Goal: Task Accomplishment & Management: Use online tool/utility

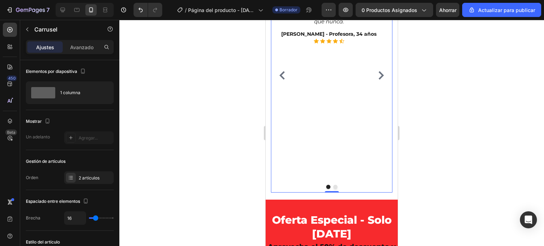
scroll to position [504, 0]
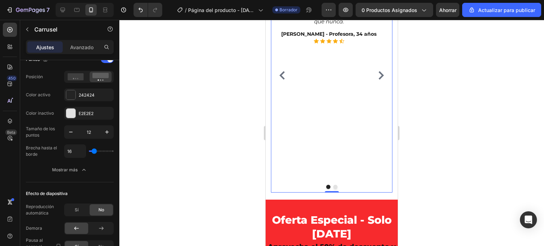
click at [470, 170] on div at bounding box center [331, 133] width 424 height 226
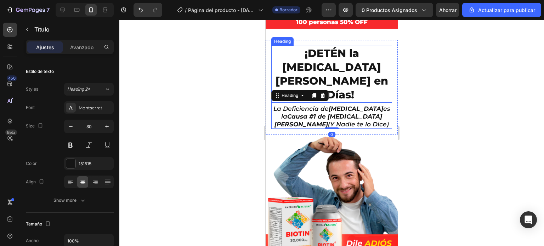
scroll to position [252, 0]
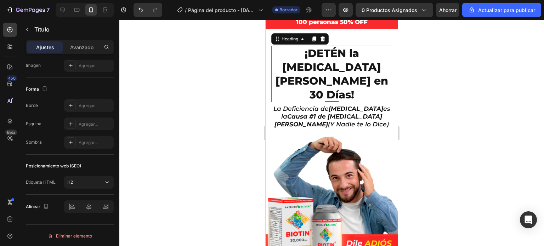
click at [335, 65] on p "¡DETÉN la Caída de Cabello en 30 Días!" at bounding box center [331, 73] width 119 height 55
click at [236, 90] on div at bounding box center [331, 133] width 424 height 226
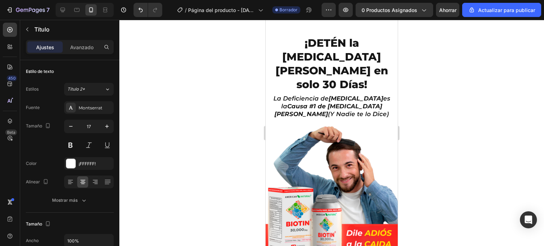
scroll to position [0, 0]
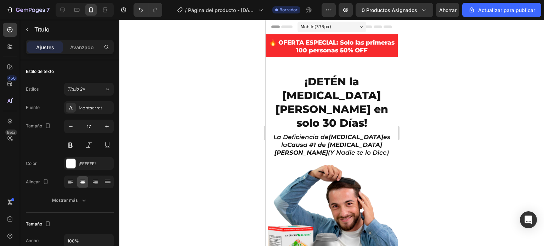
click at [367, 41] on h2 "🔥 OFERTA ESPECIAL: Solo las primeras 100 personas 50% OFF" at bounding box center [331, 46] width 132 height 17
click at [367, 41] on p "🔥 OFERTA ESPECIAL: Solo las primeras 100 personas 50% OFF" at bounding box center [331, 47] width 131 height 16
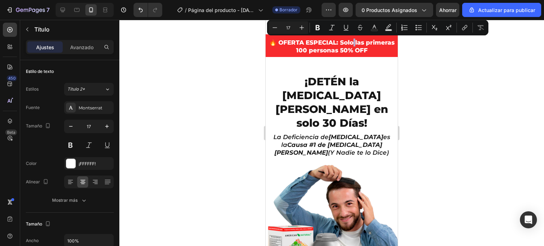
click at [367, 41] on p "🔥 OFERTA ESPECIAL: Solo las primeras 100 personas 50% OFF" at bounding box center [331, 47] width 131 height 16
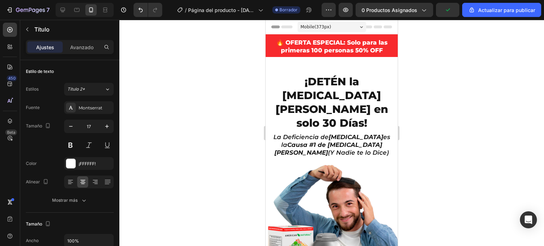
click at [350, 49] on p "🔥 OFERTA ESPECIAL: Solo para las primeras 100 personas 50% OFF" at bounding box center [331, 47] width 131 height 16
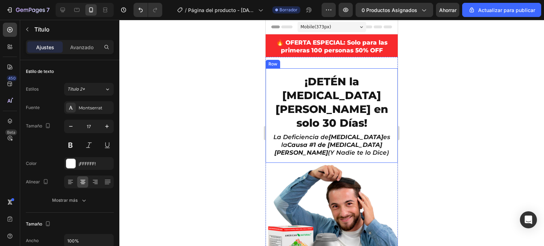
click at [233, 88] on div at bounding box center [331, 133] width 424 height 226
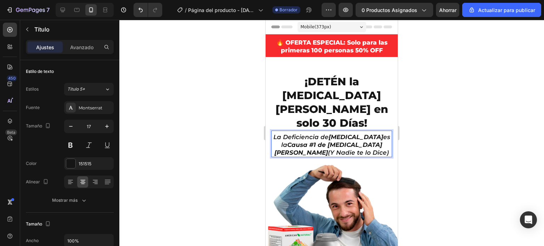
click at [381, 133] on p "La Deficiencia de BIOTINA es la Causa #1 de Caída de Cabello (Y Nadie te lo Dic…" at bounding box center [331, 144] width 119 height 23
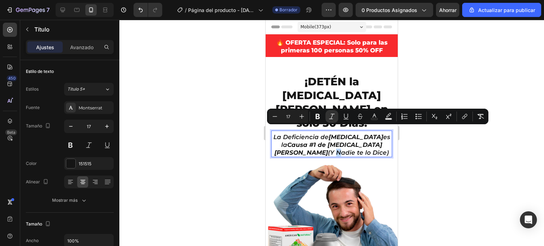
click at [381, 133] on p "La Deficiencia de BIOTINA es la Causa #1 de Caída de Cabello (Y Nadie te lo Dic…" at bounding box center [331, 144] width 119 height 23
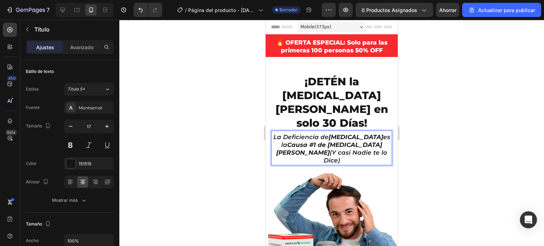
click at [338, 139] on icon "La Deficiencia de BIOTINA es la Causa #1 de Caída de Cabello (Y casi Nadie te l…" at bounding box center [331, 148] width 117 height 30
click at [354, 139] on icon "La Deficiencia de BIOTINA es la Causa #1 de Caída de Cabello (Y casi Nadie lo D…" at bounding box center [331, 148] width 117 height 30
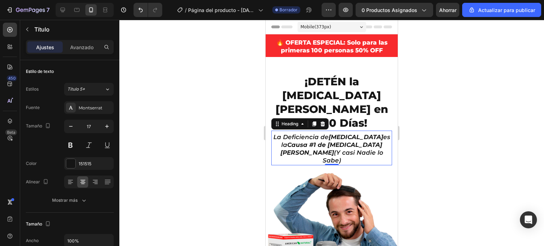
click at [230, 114] on div at bounding box center [331, 133] width 424 height 226
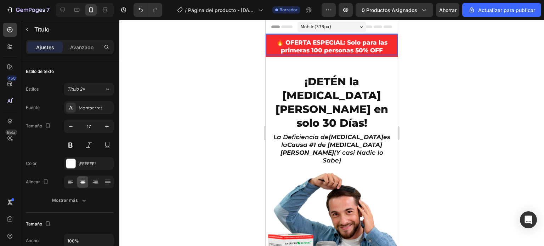
click at [346, 41] on p "🔥 OFERTA ESPECIAL: Solo para las primeras 100 personas 50% OFF" at bounding box center [331, 47] width 131 height 16
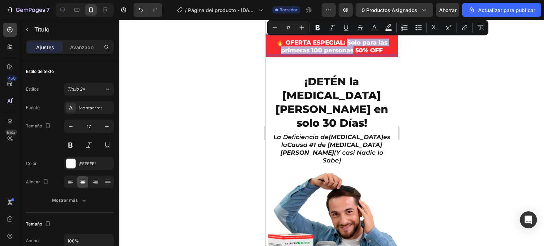
drag, startPoint x: 346, startPoint y: 41, endPoint x: 350, endPoint y: 48, distance: 8.4
click at [350, 48] on p "🔥 OFERTA ESPECIAL: Solo para las primeras 100 personas 50% OFF" at bounding box center [331, 47] width 131 height 16
click at [322, 29] on button "Bold" at bounding box center [317, 27] width 13 height 13
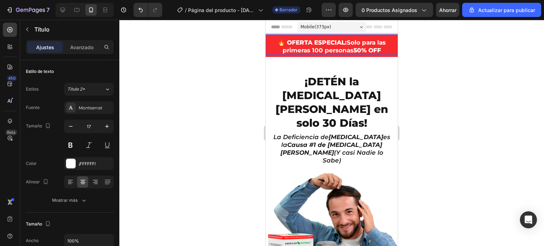
click at [236, 68] on div at bounding box center [331, 133] width 424 height 226
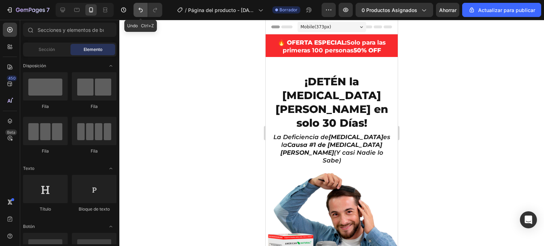
click at [139, 12] on icon "Deshacer/Rehacer" at bounding box center [140, 9] width 7 height 7
click at [158, 10] on icon "Deshacer/Rehacer" at bounding box center [154, 9] width 7 height 7
click at [234, 58] on div at bounding box center [331, 133] width 424 height 226
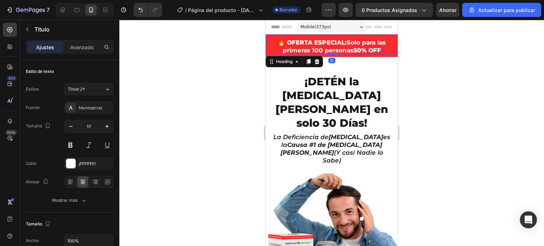
click at [453, 90] on div at bounding box center [331, 133] width 424 height 226
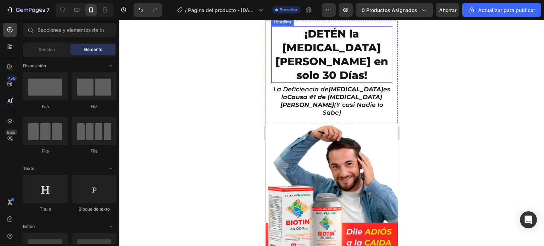
scroll to position [51, 0]
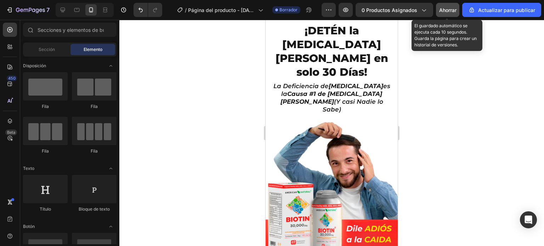
click at [445, 9] on font "Ahorrar" at bounding box center [447, 10] width 17 height 6
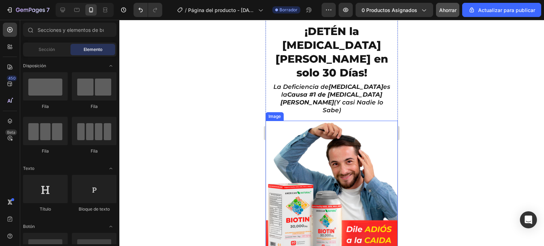
scroll to position [28, 0]
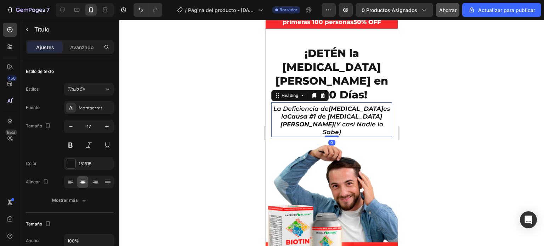
click at [224, 105] on div at bounding box center [331, 133] width 424 height 226
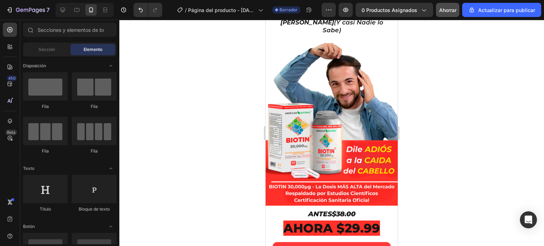
scroll to position [132, 0]
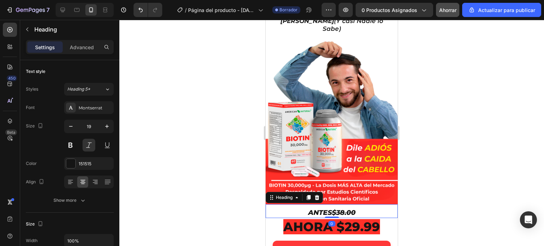
click at [327, 208] on p "ANTES $38.00" at bounding box center [331, 212] width 131 height 9
click at [439, 174] on div at bounding box center [331, 133] width 424 height 226
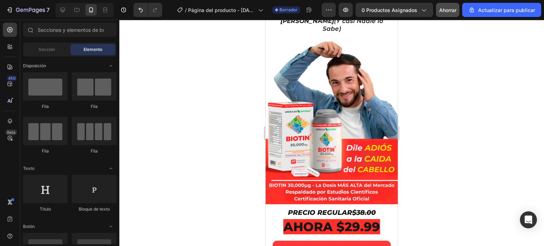
click at [452, 167] on div at bounding box center [331, 133] width 424 height 226
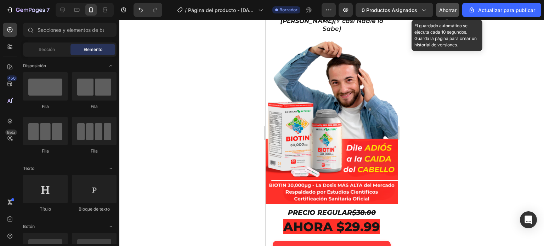
click at [454, 10] on font "Ahorrar" at bounding box center [447, 10] width 17 height 6
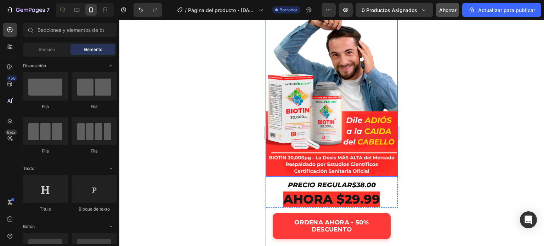
scroll to position [160, 0]
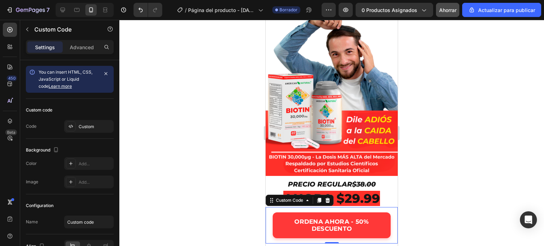
click at [269, 207] on div "ORDENA AHORA - 50% DESCUENTO" at bounding box center [331, 225] width 132 height 36
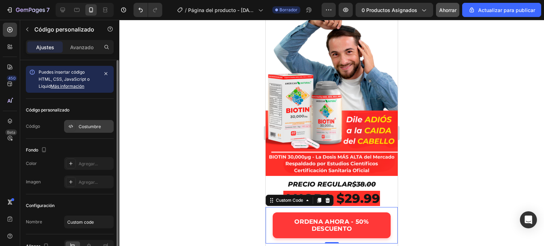
click at [88, 126] on font "Costumbre" at bounding box center [90, 126] width 22 height 5
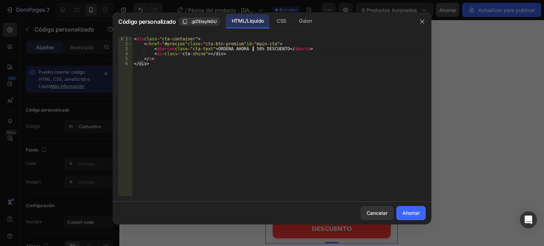
click at [252, 48] on div "< div class = "cta-container" > < a href = "#precios" clase = "cta-btn-premium"…" at bounding box center [278, 121] width 293 height 170
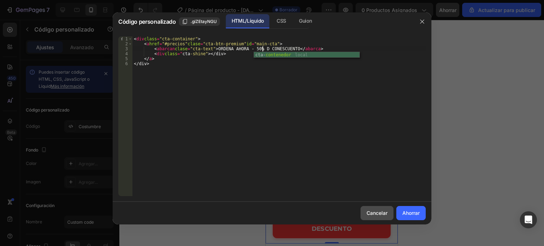
type textarea "<span class="cta-text">ORDENA AHORA - 50% D CONESCUENTO</span>"
click at [382, 211] on font "Cancelar" at bounding box center [376, 213] width 21 height 6
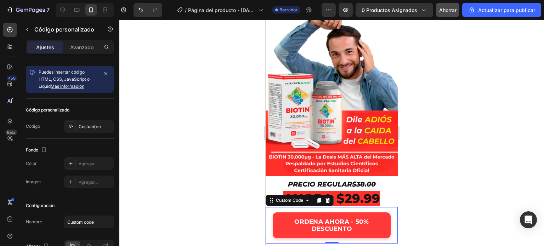
click at [449, 56] on div at bounding box center [331, 133] width 424 height 226
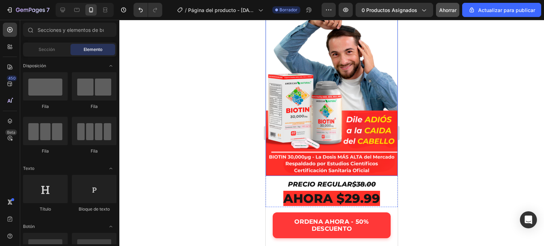
click at [222, 110] on div at bounding box center [331, 133] width 424 height 226
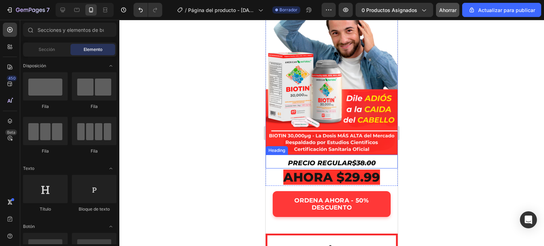
scroll to position [182, 0]
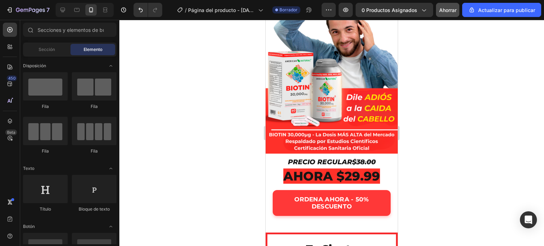
click at [231, 132] on div at bounding box center [331, 133] width 424 height 226
click at [232, 155] on div at bounding box center [331, 133] width 424 height 226
click at [225, 160] on div at bounding box center [331, 133] width 424 height 226
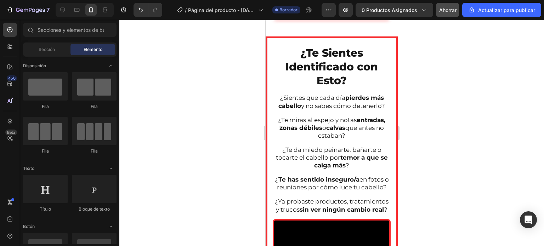
scroll to position [350, 0]
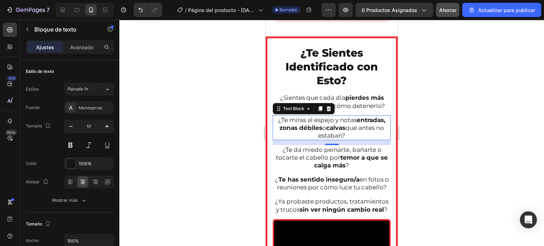
click at [336, 139] on p "¿Te miras al espejo y notas entradas, zonas débiles o calvas que antes no estab…" at bounding box center [331, 127] width 116 height 23
click at [425, 147] on div at bounding box center [331, 133] width 424 height 226
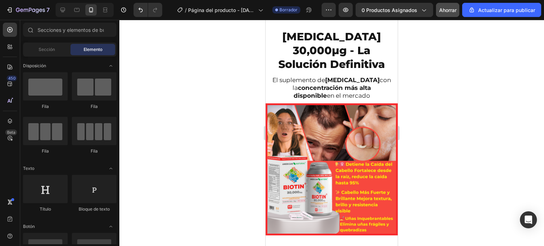
scroll to position [723, 0]
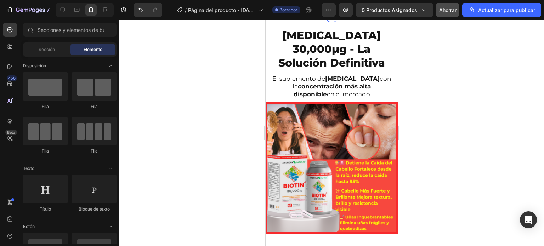
click at [215, 122] on div at bounding box center [331, 133] width 424 height 226
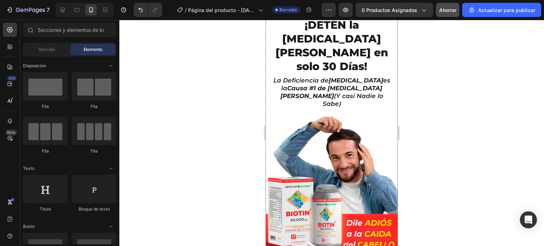
scroll to position [0, 0]
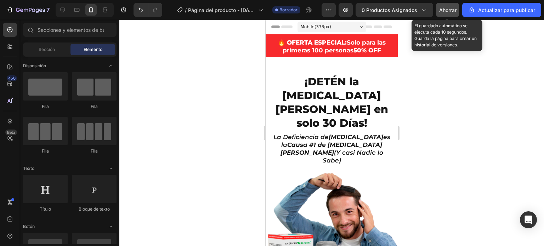
click at [452, 11] on font "Ahorrar" at bounding box center [447, 10] width 17 height 6
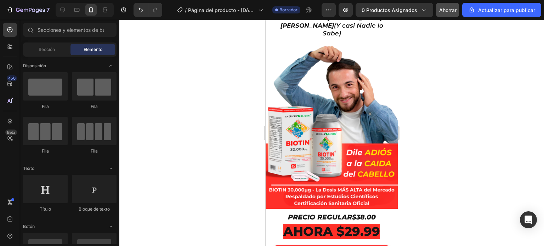
scroll to position [126, 0]
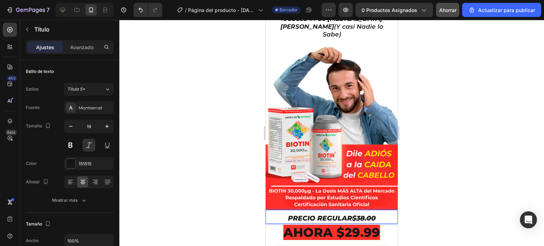
click at [358, 214] on s "$38.00" at bounding box center [364, 218] width 24 height 8
click at [361, 214] on s "$38.00" at bounding box center [364, 218] width 24 height 8
click at [422, 189] on div at bounding box center [331, 133] width 424 height 226
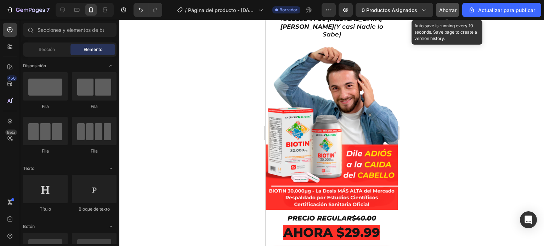
click at [450, 10] on font "Ahorrar" at bounding box center [447, 10] width 17 height 6
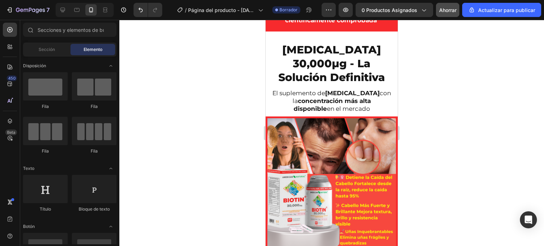
scroll to position [823, 0]
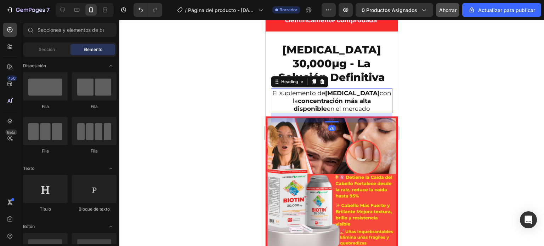
click at [349, 107] on h2 "El suplemento de biotina con la concentración más alta disponible en el mercado" at bounding box center [331, 100] width 121 height 25
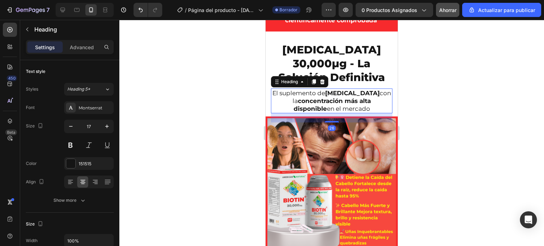
click at [349, 107] on h2 "El suplemento de biotina con la concentración más alta disponible en el mercado" at bounding box center [331, 100] width 121 height 25
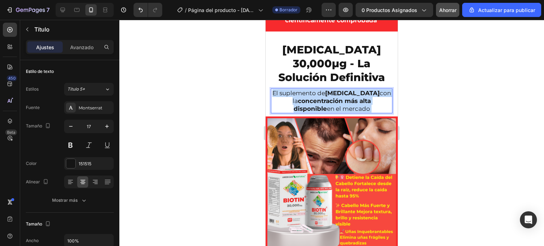
drag, startPoint x: 349, startPoint y: 108, endPoint x: 293, endPoint y: 96, distance: 57.2
click at [293, 96] on p "El suplemento de biotina con la concentración más alta disponible en el mercado" at bounding box center [331, 100] width 120 height 23
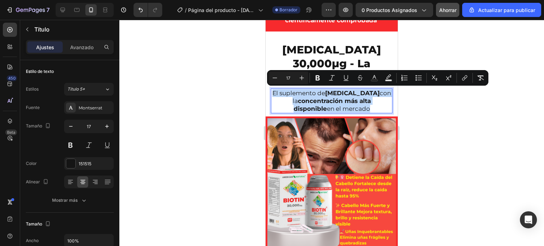
drag, startPoint x: 350, startPoint y: 108, endPoint x: 280, endPoint y: 92, distance: 72.0
click at [280, 92] on p "El suplemento de biotina con la concentración más alta disponible en el mercado" at bounding box center [331, 100] width 120 height 23
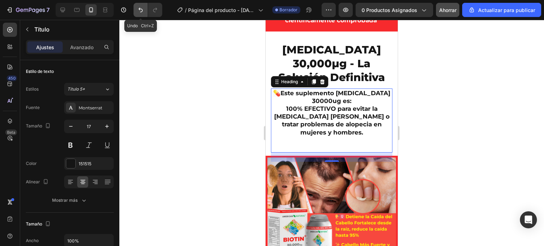
click at [144, 12] on button "Deshacer/Rehacer" at bounding box center [140, 10] width 14 height 14
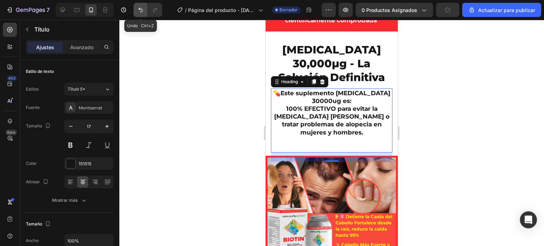
click at [144, 12] on button "Deshacer/Rehacer" at bounding box center [140, 10] width 14 height 14
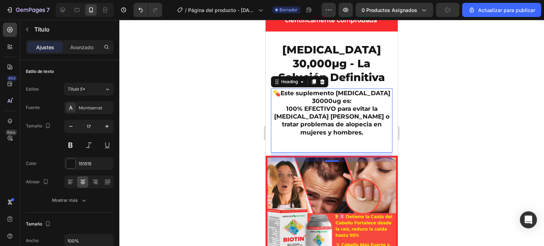
click at [191, 100] on div at bounding box center [331, 133] width 424 height 226
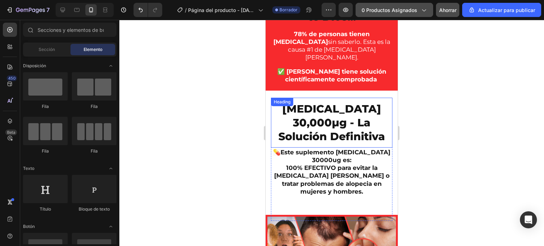
scroll to position [644, 0]
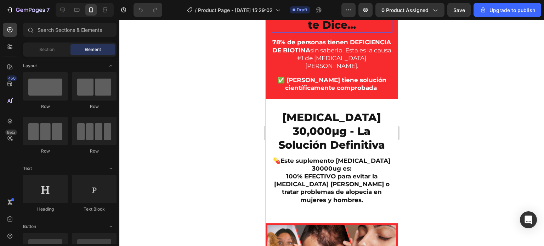
scroll to position [791, 0]
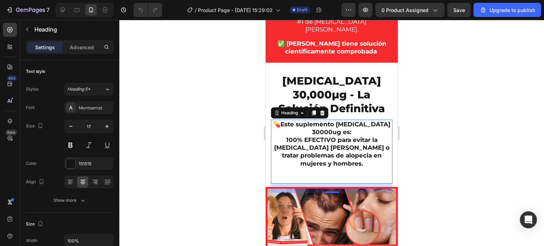
click at [304, 136] on strong "100% EFECTIVO para evitar la [MEDICAL_DATA] [PERSON_NAME] o tratar problemas de…" at bounding box center [331, 151] width 115 height 30
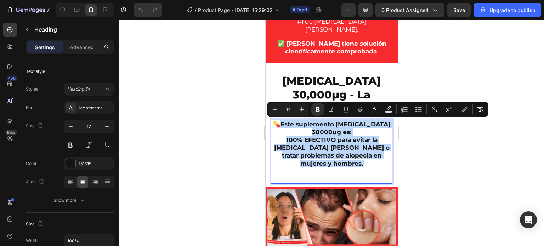
drag, startPoint x: 291, startPoint y: 122, endPoint x: 349, endPoint y: 165, distance: 71.4
click at [349, 165] on p "💊 Este suplemento [MEDICAL_DATA] 30000ug es: 100% EFECTIVO para evitar la [MEDI…" at bounding box center [331, 151] width 120 height 63
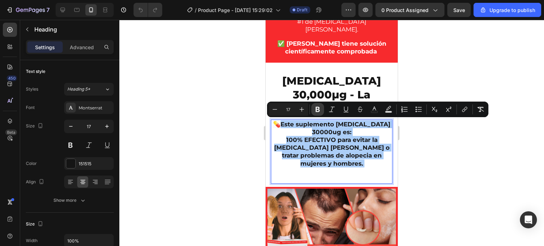
click at [319, 109] on icon "Editor contextual toolbar" at bounding box center [317, 109] width 7 height 7
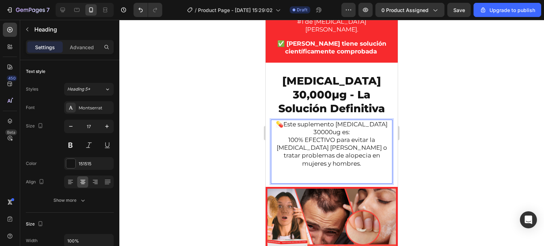
click at [317, 135] on p "💊 Este suplemento [MEDICAL_DATA] 30000ug es: 100% EFECTIVO para evitar la [MEDI…" at bounding box center [331, 151] width 120 height 63
click at [337, 164] on p "💊 Este suplemento [MEDICAL_DATA] 30000ug es: 100% EFECTIVO para evitar la [MEDI…" at bounding box center [331, 151] width 120 height 63
click at [332, 169] on p "💊 Este suplemento [MEDICAL_DATA] 30000ug es: 100% EFECTIVO para evitar la [MEDI…" at bounding box center [331, 151] width 120 height 63
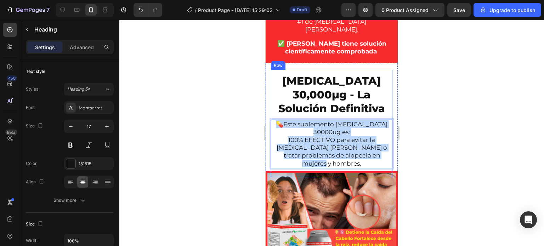
drag, startPoint x: 277, startPoint y: 123, endPoint x: 384, endPoint y: 160, distance: 113.3
click at [384, 160] on div "[MEDICAL_DATA] 30,000μg - La Solución Definitiva Heading 💊 Este suplemento [MED…" at bounding box center [331, 124] width 121 height 108
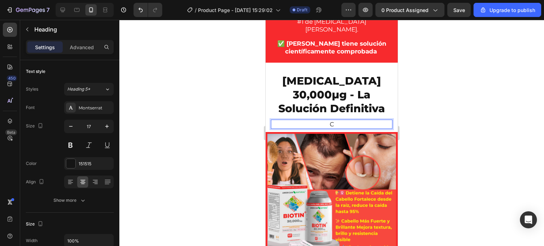
click at [338, 123] on p "C" at bounding box center [331, 124] width 120 height 8
click at [140, 11] on icon "Undo/Redo" at bounding box center [140, 9] width 7 height 7
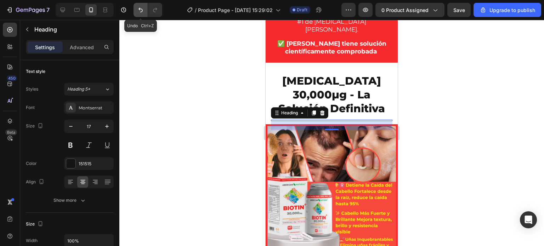
click at [140, 11] on icon "Undo/Redo" at bounding box center [140, 9] width 7 height 7
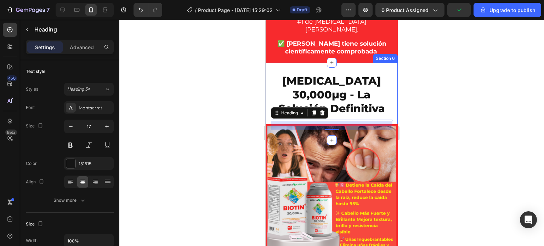
click at [234, 122] on div at bounding box center [331, 133] width 424 height 226
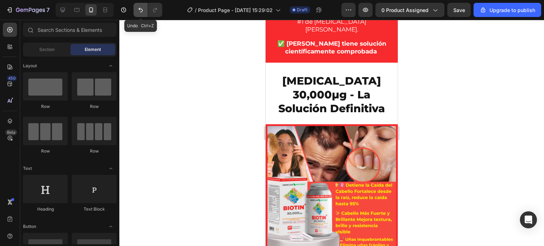
click at [138, 11] on icon "Undo/Redo" at bounding box center [140, 9] width 7 height 7
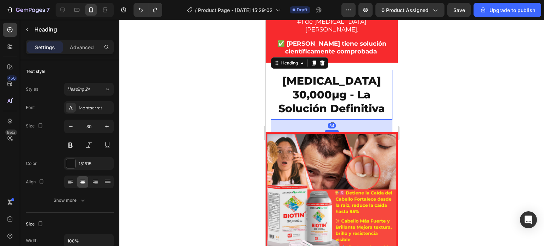
click at [226, 129] on div at bounding box center [331, 133] width 424 height 226
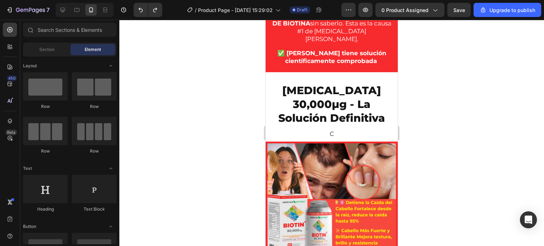
scroll to position [688, 0]
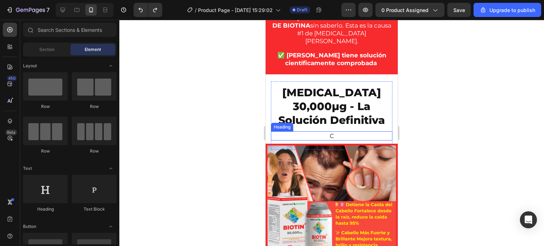
click at [330, 134] on h2 "C" at bounding box center [331, 135] width 121 height 9
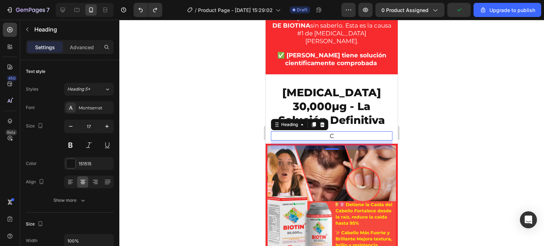
click at [333, 136] on p "C" at bounding box center [331, 136] width 120 height 8
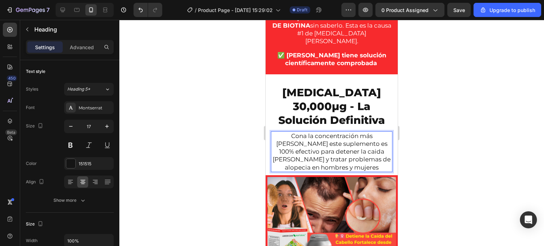
click at [360, 149] on p "Cona la concentración más [PERSON_NAME] este suplemento es 100% efectivo para d…" at bounding box center [331, 151] width 120 height 39
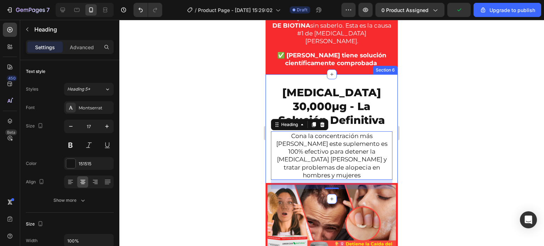
click at [246, 144] on div at bounding box center [331, 133] width 424 height 226
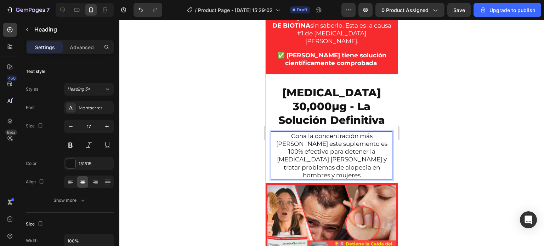
click at [301, 135] on p "Cona la concentración más [PERSON_NAME] este suplemento es 100% efectivo para d…" at bounding box center [331, 155] width 120 height 47
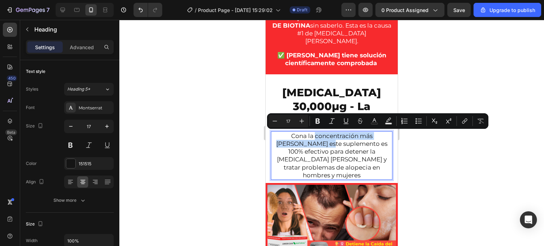
drag, startPoint x: 301, startPoint y: 135, endPoint x: 304, endPoint y: 141, distance: 7.3
click at [304, 141] on p "Cona la concentración más [PERSON_NAME] este suplemento es 100% efectivo para d…" at bounding box center [331, 155] width 120 height 47
click at [314, 124] on icon "Editor contextual toolbar" at bounding box center [317, 121] width 7 height 7
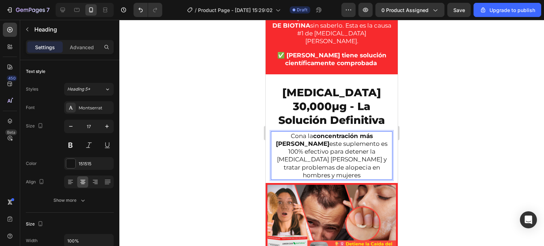
click at [245, 158] on div at bounding box center [331, 133] width 424 height 226
click at [367, 144] on p "Cona la concentración más [PERSON_NAME] este suplemento es 100% efectivo para d…" at bounding box center [331, 155] width 120 height 47
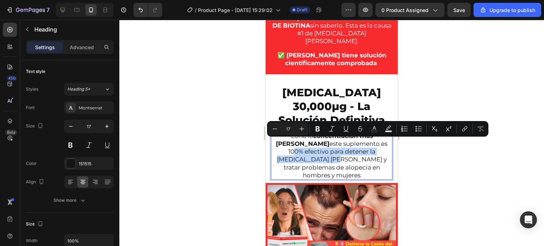
drag, startPoint x: 367, startPoint y: 144, endPoint x: 292, endPoint y: 159, distance: 76.1
click at [292, 159] on p "Cona la concentración más [PERSON_NAME] este suplemento es 100% efectivo para d…" at bounding box center [331, 155] width 120 height 47
click at [315, 128] on icon "Editor contextual toolbar" at bounding box center [317, 128] width 7 height 7
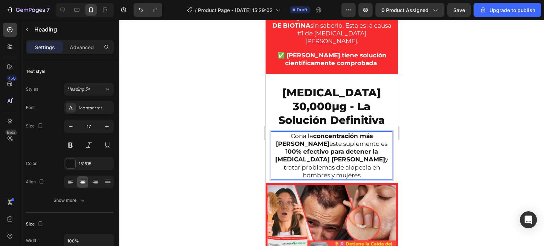
click at [235, 162] on div at bounding box center [331, 133] width 424 height 226
click at [332, 159] on p "Cona la concentración más [PERSON_NAME] este suplemento es 1 00% efectivo para …" at bounding box center [331, 155] width 120 height 47
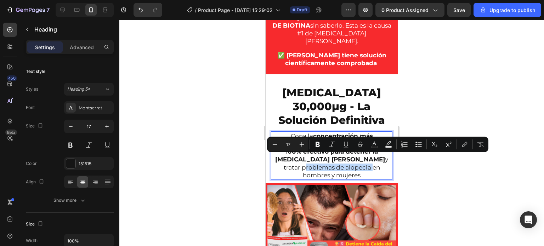
drag, startPoint x: 332, startPoint y: 159, endPoint x: 307, endPoint y: 166, distance: 26.1
click at [307, 166] on p "Cona la concentración más [PERSON_NAME] este suplemento es 1 00% efectivo para …" at bounding box center [331, 155] width 120 height 47
click at [317, 144] on icon "Editor contextual toolbar" at bounding box center [317, 144] width 4 height 5
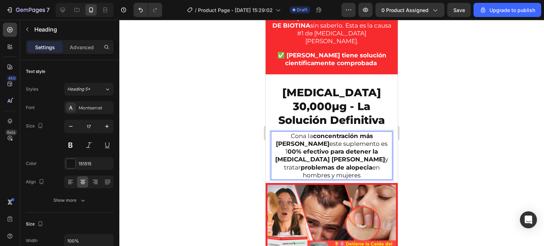
click at [231, 121] on div at bounding box center [331, 133] width 424 height 226
click at [304, 144] on p "Cona la concentración más [PERSON_NAME] este suplemento es 1 00% efectivo para …" at bounding box center [331, 155] width 120 height 47
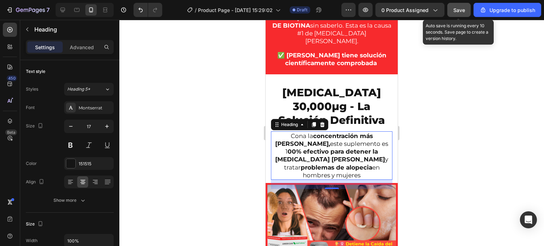
click at [462, 12] on span "Save" at bounding box center [459, 10] width 12 height 6
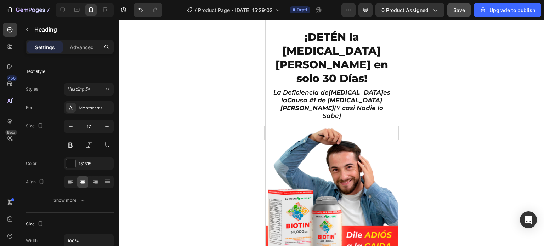
scroll to position [0, 0]
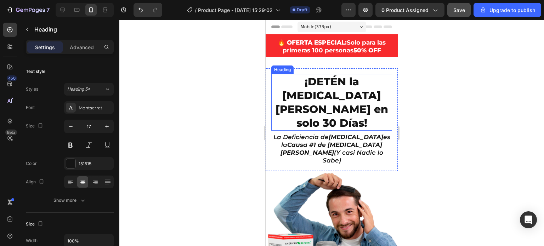
click at [200, 95] on div at bounding box center [331, 133] width 424 height 226
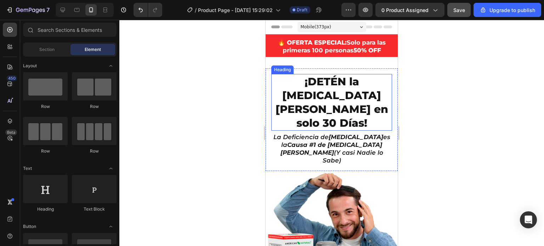
click at [243, 114] on div at bounding box center [331, 133] width 424 height 226
click at [459, 168] on div at bounding box center [331, 133] width 424 height 226
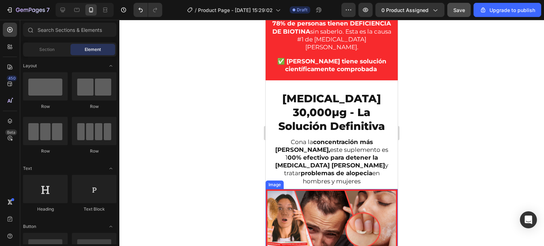
scroll to position [774, 0]
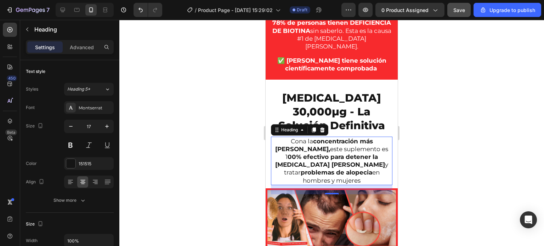
click at [290, 142] on p "Cona la concentración más [PERSON_NAME], este suplemento es 1 00% efectivo para…" at bounding box center [331, 160] width 120 height 47
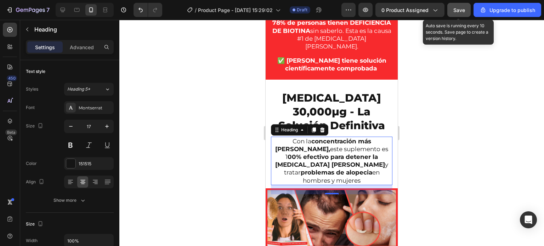
click at [461, 12] on span "Save" at bounding box center [459, 10] width 12 height 6
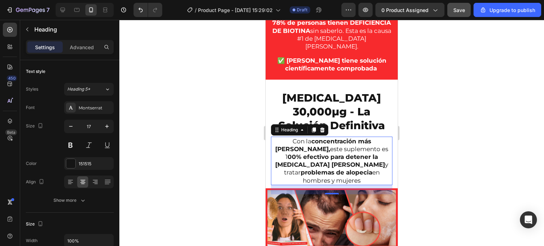
click at [297, 142] on strong "concentración más [PERSON_NAME]," at bounding box center [323, 145] width 96 height 15
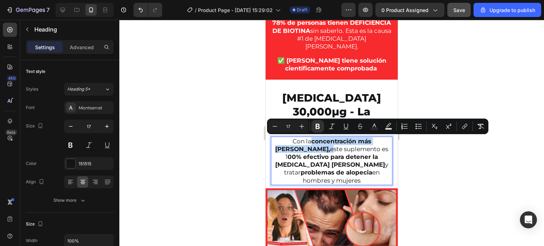
drag, startPoint x: 297, startPoint y: 142, endPoint x: 306, endPoint y: 150, distance: 12.5
click at [306, 150] on p "Con la concentración más [PERSON_NAME], este suplemento es 1 00% efectivo para …" at bounding box center [331, 160] width 120 height 47
click at [317, 127] on icon "Editor contextual toolbar" at bounding box center [317, 126] width 7 height 7
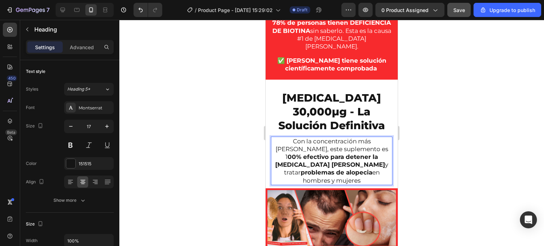
drag, startPoint x: 366, startPoint y: 147, endPoint x: 369, endPoint y: 148, distance: 3.6
click at [369, 148] on p "Con la concentración más [PERSON_NAME], este suplemento es 1 00% efectivo para …" at bounding box center [331, 160] width 120 height 47
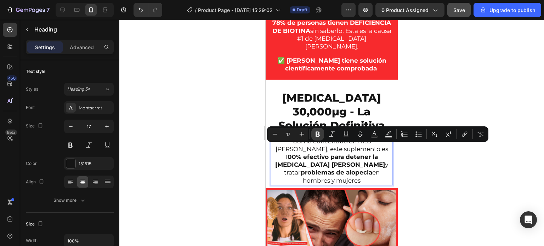
click at [318, 132] on icon "Editor contextual toolbar" at bounding box center [317, 134] width 4 height 5
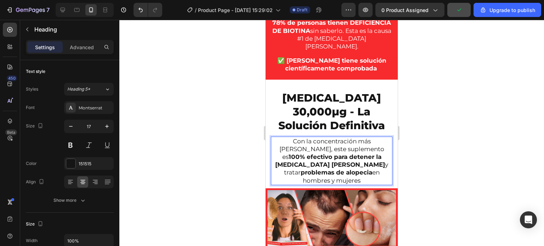
drag, startPoint x: 313, startPoint y: 164, endPoint x: 328, endPoint y: 166, distance: 15.4
click at [328, 166] on p "Con la concentración más [PERSON_NAME], este suplemento es 100% efectivo para d…" at bounding box center [331, 160] width 120 height 47
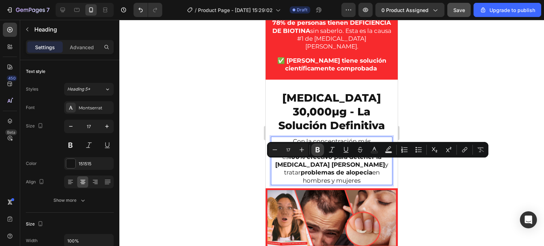
click at [317, 147] on icon "Editor contextual toolbar" at bounding box center [317, 149] width 4 height 5
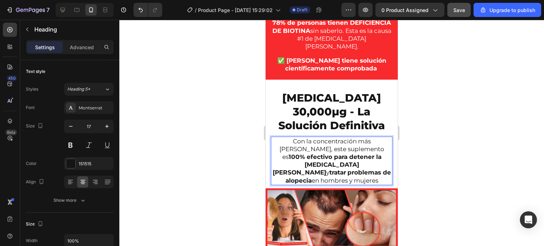
click at [244, 163] on div at bounding box center [331, 133] width 424 height 226
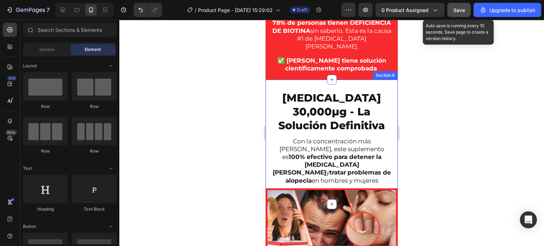
click at [461, 14] on button "Save" at bounding box center [458, 10] width 23 height 14
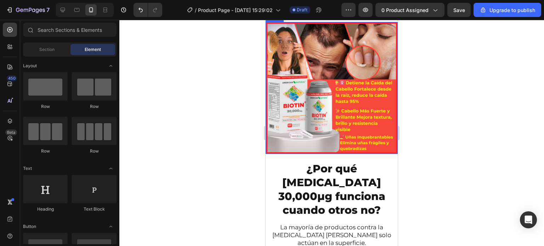
scroll to position [951, 0]
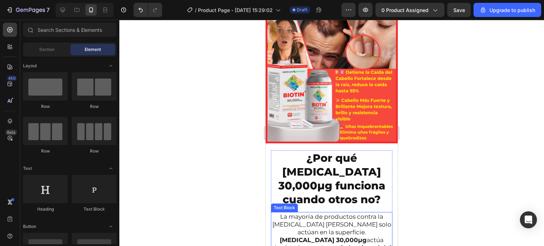
click at [316, 213] on p "La mayoría de productos contra la [MEDICAL_DATA] [PERSON_NAME] solo actúan en l…" at bounding box center [331, 236] width 120 height 47
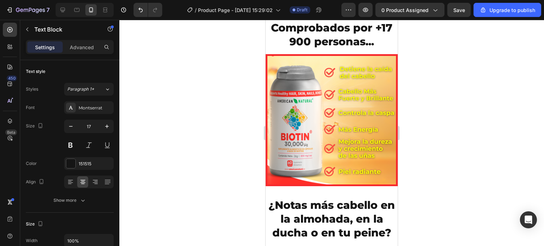
scroll to position [1484, 0]
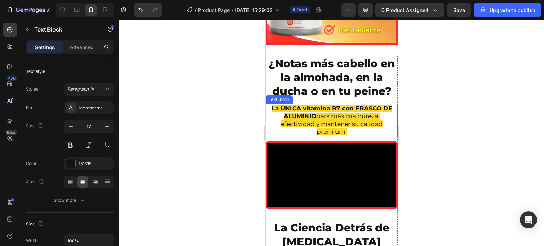
click at [354, 129] on p "La ÚNICA vitamina B7 con FRASCO DE ALUMINIO para máxima pureza, efectividad y m…" at bounding box center [331, 119] width 131 height 31
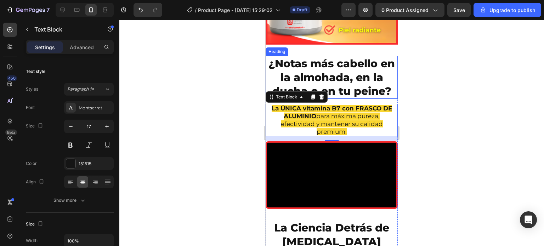
click at [361, 80] on h2 "¿Notas más cabello en la almohada, en la ducha o en tu peine?" at bounding box center [331, 77] width 132 height 43
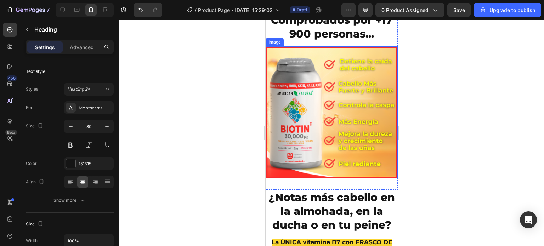
scroll to position [1201, 0]
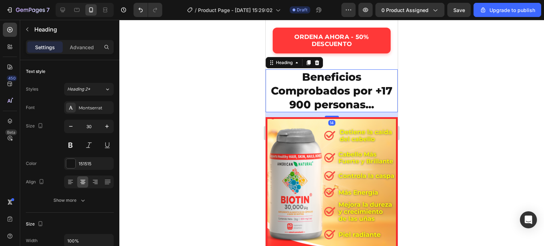
click at [322, 80] on h2 "Beneficios Comprobados por +17 900 personas..." at bounding box center [331, 90] width 132 height 43
click at [438, 95] on div at bounding box center [331, 133] width 424 height 226
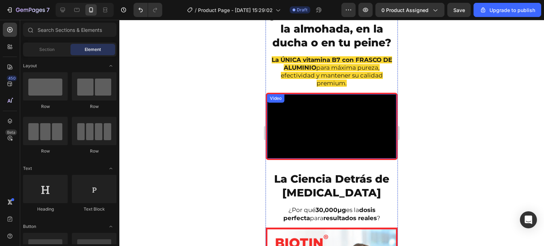
scroll to position [1448, 0]
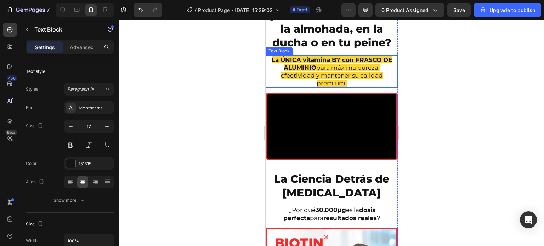
click at [337, 74] on span "La ÚNICA vitamina B7 con FRASCO DE ALUMINIO para máxima pureza, efectividad y m…" at bounding box center [331, 71] width 120 height 30
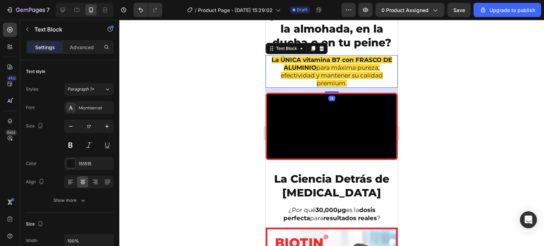
click at [354, 83] on p "La ÚNICA vitamina B7 con FRASCO DE ALUMINIO para máxima pureza, efectividad y m…" at bounding box center [331, 71] width 131 height 31
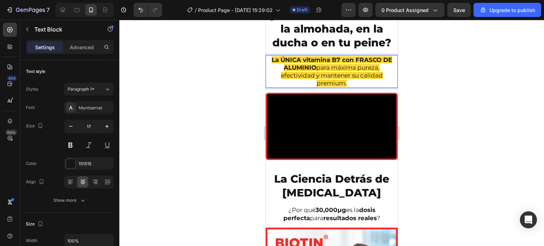
click at [413, 81] on div at bounding box center [331, 133] width 424 height 226
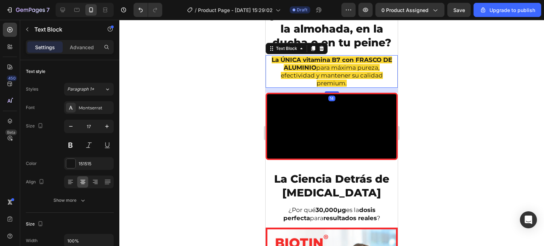
click at [314, 69] on span "La ÚNICA vitamina B7 con FRASCO DE ALUMINIO para máxima pureza, efectividad y m…" at bounding box center [331, 71] width 120 height 30
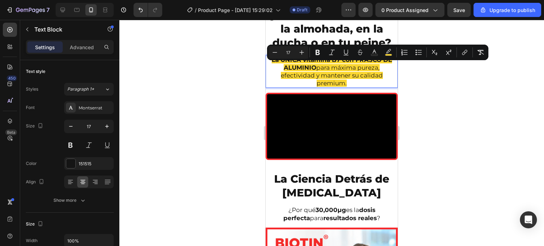
drag, startPoint x: 315, startPoint y: 68, endPoint x: 333, endPoint y: 67, distance: 18.1
click at [346, 82] on p "La ÚNICA vitamina B7 con FRASCO DE ALUMINIO para máxima pureza, efectividad y m…" at bounding box center [331, 71] width 131 height 31
click at [321, 50] on icon "Editor contextual toolbar" at bounding box center [317, 52] width 7 height 7
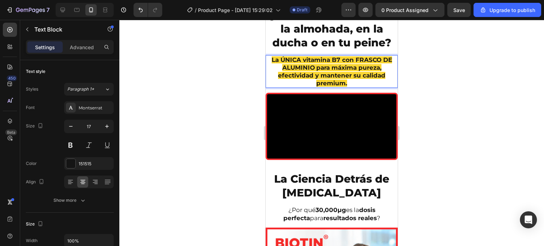
click at [212, 83] on div at bounding box center [331, 133] width 424 height 226
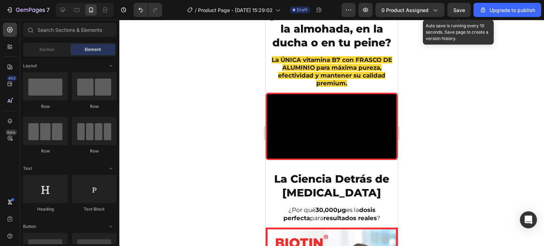
click at [458, 11] on span "Save" at bounding box center [459, 10] width 12 height 6
click at [457, 8] on span "Save" at bounding box center [459, 10] width 12 height 6
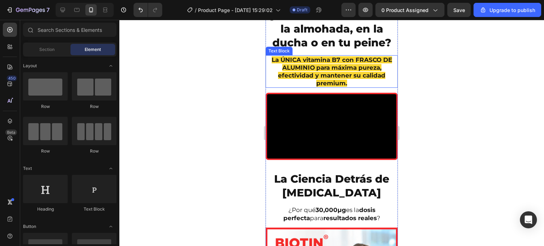
click at [347, 78] on strong "para máxima pureza, efectividad y mantener su calidad premium." at bounding box center [331, 75] width 107 height 23
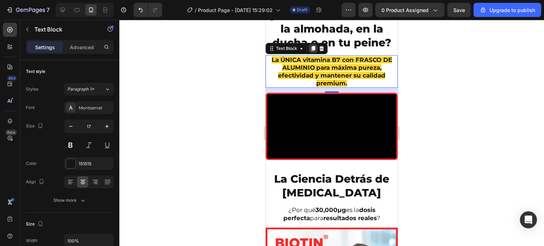
click at [313, 47] on icon at bounding box center [313, 48] width 4 height 5
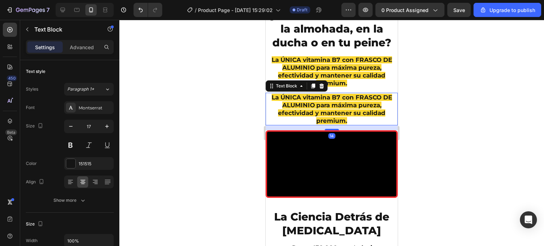
click at [337, 102] on strong "para máxima pureza, efectividad y mantener su calidad premium." at bounding box center [331, 113] width 107 height 23
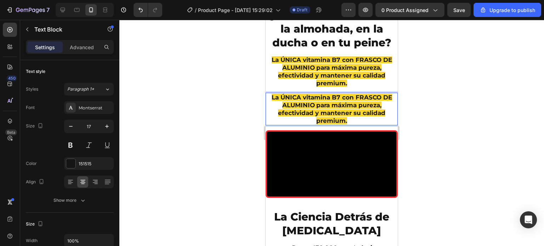
click at [271, 97] on strong "La ÚNICA vitamina B7 con FRASCO DE ALUMINIO" at bounding box center [331, 101] width 120 height 15
click at [271, 94] on strong "La ÚNICA vitamina B7 con FRASCO DE ALUMINIO" at bounding box center [331, 101] width 120 height 15
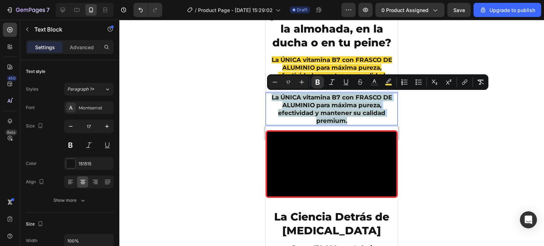
drag, startPoint x: 269, startPoint y: 96, endPoint x: 354, endPoint y: 122, distance: 89.0
click at [354, 122] on p "La ÚNICA vitamina B7 con FRASCO DE ALUMINIO para máxima pureza, efectividad y m…" at bounding box center [331, 108] width 131 height 31
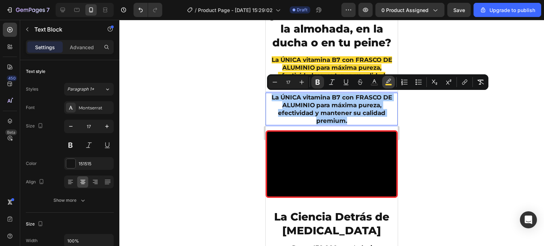
click at [385, 83] on icon "Editor contextual toolbar" at bounding box center [388, 82] width 7 height 7
type input "FAD631"
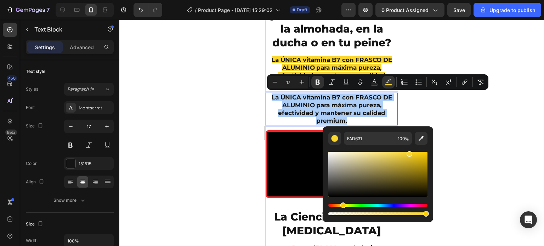
click at [412, 105] on div at bounding box center [331, 133] width 424 height 226
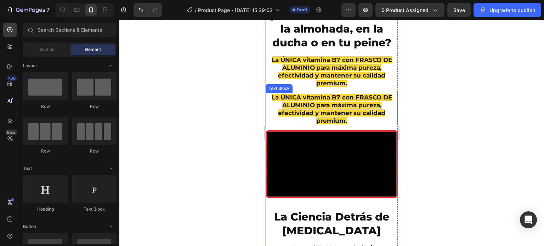
click at [353, 116] on p "La ÚNICA vitamina B7 con FRASCO DE ALUMINIO para máxima pureza, efectividad y m…" at bounding box center [331, 108] width 131 height 31
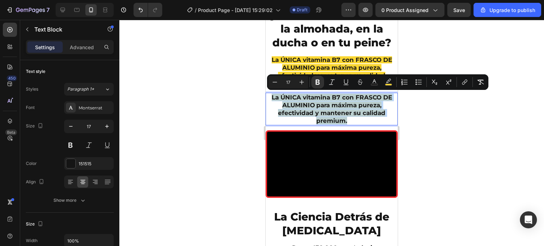
drag, startPoint x: 345, startPoint y: 119, endPoint x: 267, endPoint y: 97, distance: 81.3
click at [267, 97] on p "La ÚNICA vitamina B7 con FRASCO DE ALUMINIO para máxima pureza, efectividad y m…" at bounding box center [331, 108] width 131 height 31
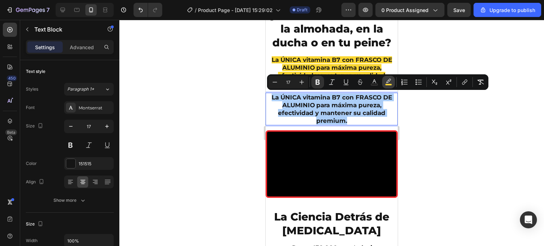
click at [386, 82] on icon "Editor contextual toolbar" at bounding box center [388, 82] width 7 height 7
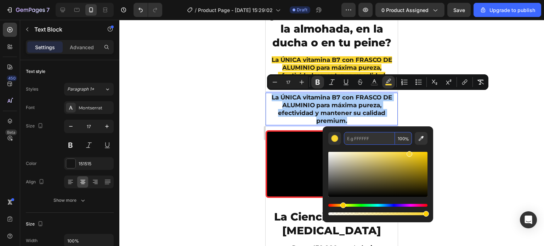
type input "FAD631"
click at [447, 119] on div at bounding box center [331, 133] width 424 height 226
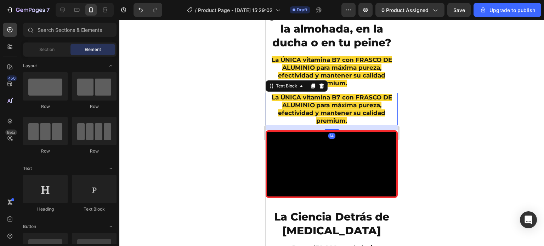
click at [355, 116] on p "La ÚNICA vitamina B7 con FRASCO DE ALUMINIO para máxima pureza, efectividad y m…" at bounding box center [331, 108] width 131 height 31
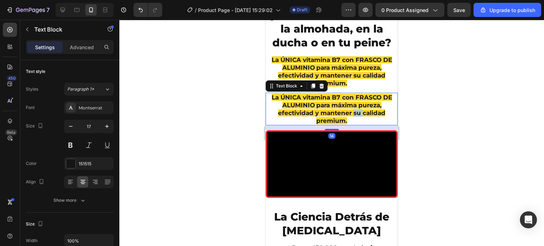
drag, startPoint x: 355, startPoint y: 116, endPoint x: 348, endPoint y: 120, distance: 7.8
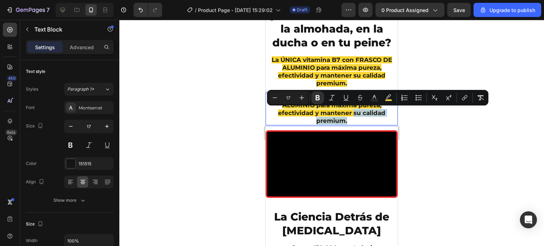
click at [348, 120] on p "La ÚNICA vitamina B7 con FRASCO DE ALUMINIO para máxima pureza, efectividad y m…" at bounding box center [331, 108] width 131 height 31
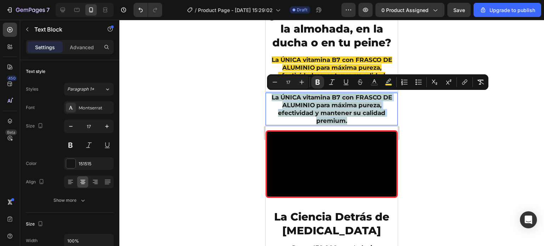
drag, startPoint x: 348, startPoint y: 120, endPoint x: 268, endPoint y: 97, distance: 82.7
click at [268, 97] on p "La ÚNICA vitamina B7 con FRASCO DE ALUMINIO para máxima pureza, efectividad y m…" at bounding box center [331, 108] width 131 height 31
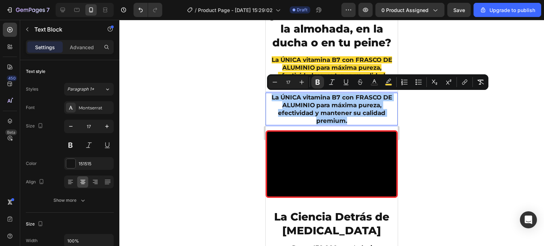
click at [410, 112] on div at bounding box center [331, 133] width 424 height 226
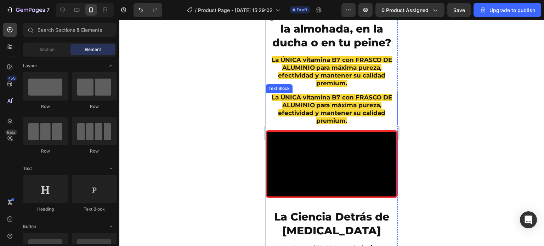
click at [387, 112] on p "La ÚNICA vitamina B7 con FRASCO DE ALUMINIO para máxima pureza, efectividad y m…" at bounding box center [331, 108] width 131 height 31
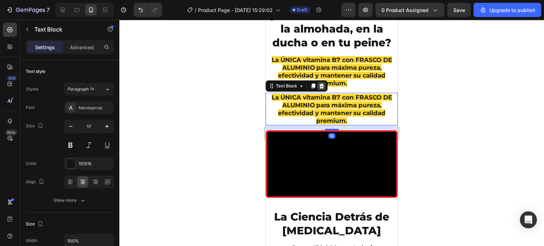
click at [321, 87] on icon at bounding box center [321, 86] width 5 height 5
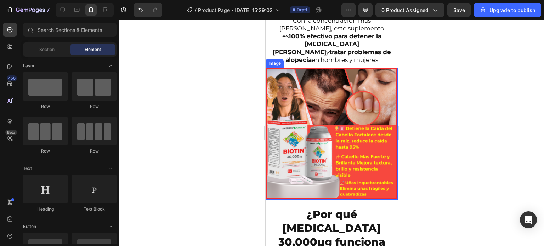
scroll to position [757, 0]
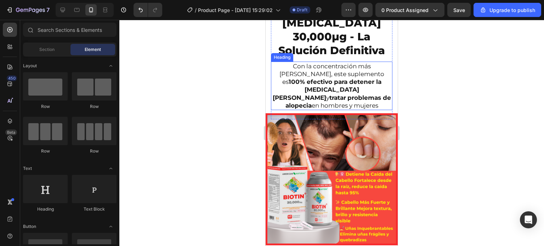
click at [337, 79] on strong "100% efectivo para detener la [MEDICAL_DATA] [PERSON_NAME]" at bounding box center [327, 89] width 109 height 23
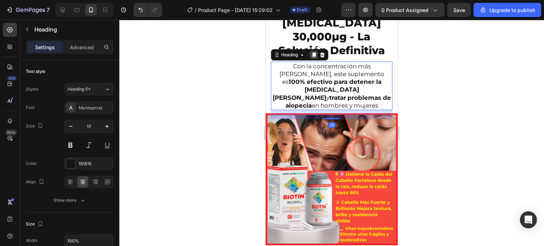
click at [312, 55] on icon at bounding box center [314, 54] width 4 height 5
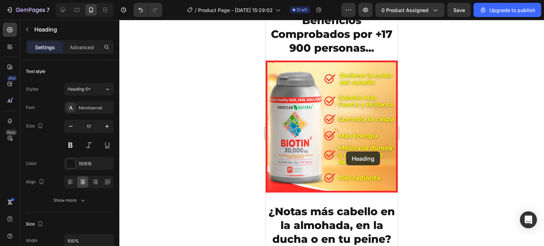
scroll to position [1396, 0]
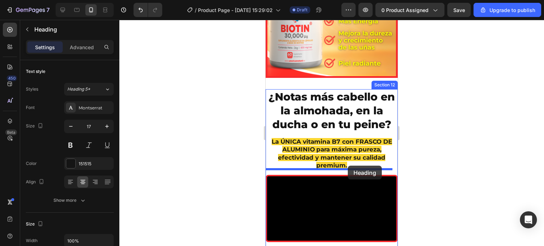
drag, startPoint x: 329, startPoint y: 110, endPoint x: 348, endPoint y: 166, distance: 58.5
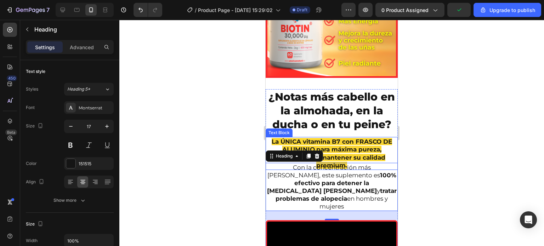
click at [446, 146] on div at bounding box center [331, 133] width 424 height 226
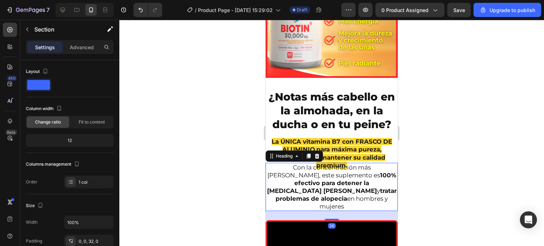
click at [320, 174] on strong "100% efectivo para detener la [MEDICAL_DATA] [PERSON_NAME]" at bounding box center [331, 183] width 129 height 23
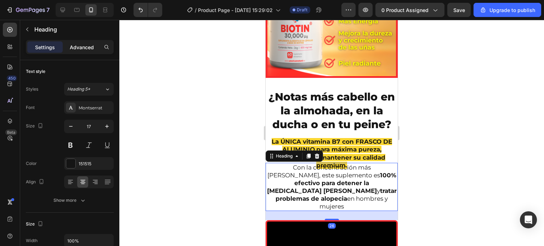
click at [80, 48] on p "Advanced" at bounding box center [82, 47] width 24 height 7
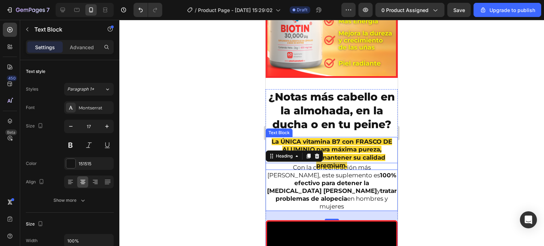
click at [330, 146] on strong "para máxima pureza, efectividad y mantener su calidad premium." at bounding box center [331, 157] width 107 height 23
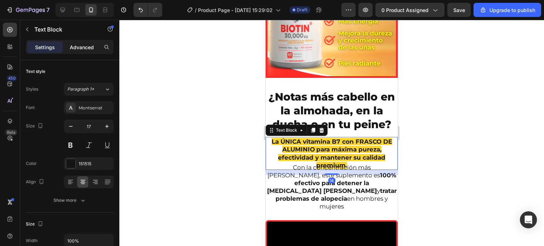
click at [75, 48] on p "Advanced" at bounding box center [82, 47] width 24 height 7
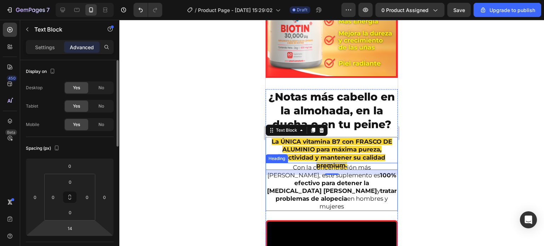
click at [80, 0] on html "7 / Product Page - [DATE] 15:29:02 Draft Preview 0 product assigned Save Upgrad…" at bounding box center [272, 0] width 544 height 0
type input "0"
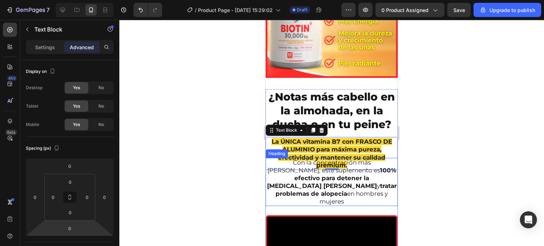
click at [233, 153] on div at bounding box center [331, 133] width 424 height 226
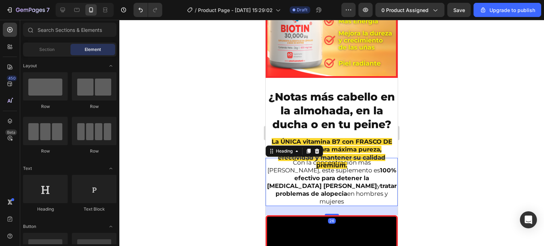
click at [326, 173] on strong "100% efectivo para detener la [MEDICAL_DATA] [PERSON_NAME]" at bounding box center [331, 178] width 129 height 23
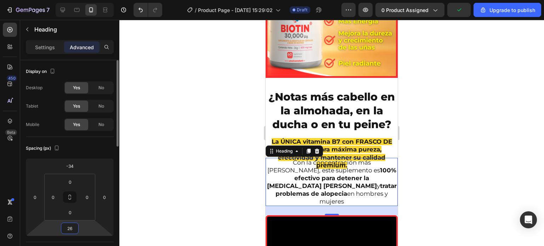
click at [74, 230] on input "26" at bounding box center [70, 228] width 14 height 11
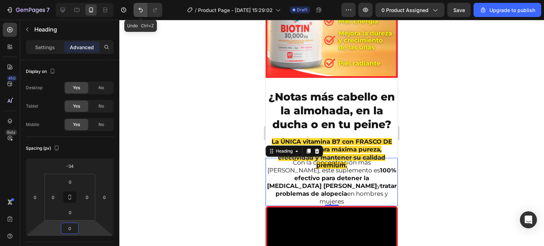
click at [138, 10] on icon "Undo/Redo" at bounding box center [140, 9] width 7 height 7
click at [139, 10] on icon "Undo/Redo" at bounding box center [140, 9] width 7 height 7
type input "26"
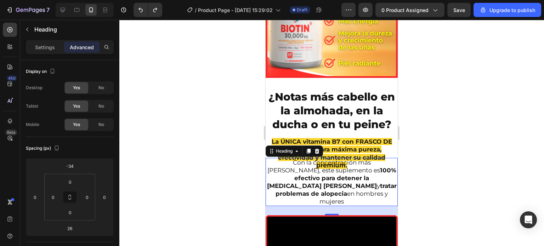
click at [229, 153] on div at bounding box center [331, 133] width 424 height 226
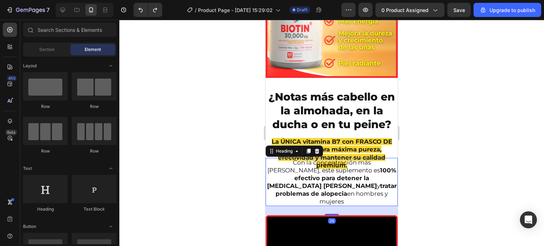
click at [313, 164] on h2 "Con la concentración más [PERSON_NAME], este suplemento es 100% efectivo para d…" at bounding box center [331, 182] width 132 height 48
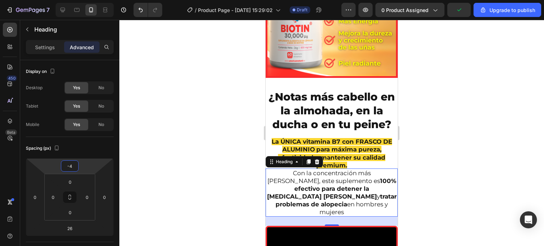
type input "0"
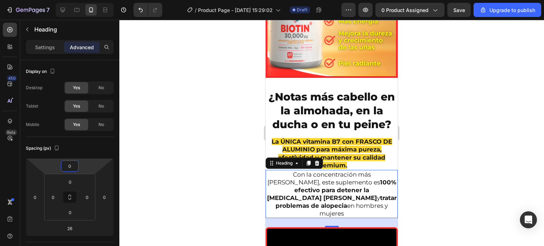
drag, startPoint x: 80, startPoint y: 164, endPoint x: 85, endPoint y: 158, distance: 7.6
click at [85, 0] on html "7 / Product Page - [DATE] 15:29:02 Draft Preview 0 product assigned Save Upgrad…" at bounding box center [272, 0] width 544 height 0
click at [242, 138] on div at bounding box center [331, 133] width 424 height 226
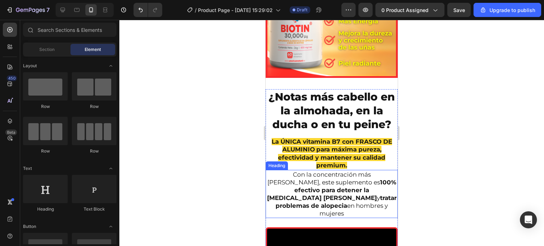
click at [332, 202] on strong "problemas de alopecia" at bounding box center [310, 205] width 71 height 7
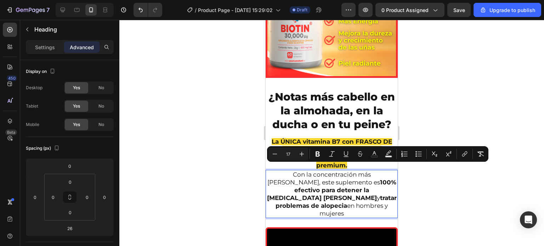
drag, startPoint x: 364, startPoint y: 199, endPoint x: 275, endPoint y: 169, distance: 93.9
click at [275, 171] on p "Con la concentración más [PERSON_NAME], este suplemento es 100% efectivo para d…" at bounding box center [331, 194] width 131 height 47
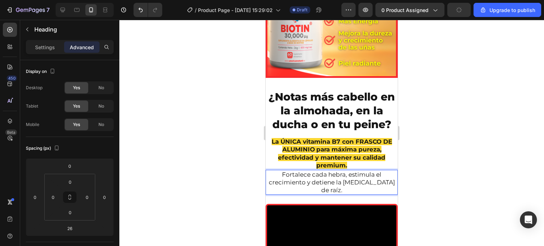
click at [242, 160] on div at bounding box center [331, 133] width 424 height 226
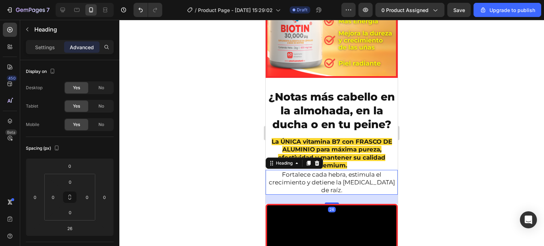
click at [279, 171] on p "Fortalece cada hebra, estimula el crecimiento y detiene la [MEDICAL_DATA] de ra…" at bounding box center [331, 182] width 131 height 23
click at [231, 171] on div at bounding box center [331, 133] width 424 height 226
click at [316, 171] on p "🔥 Fortalece cada hebra, estimula el crecimiento y detiene la [MEDICAL_DATA] de …" at bounding box center [331, 182] width 131 height 23
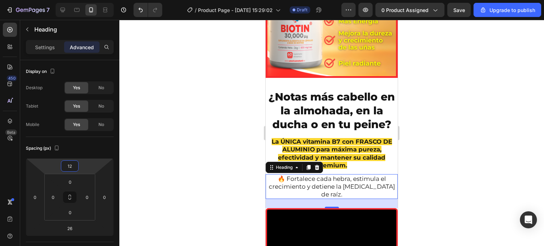
type input "8"
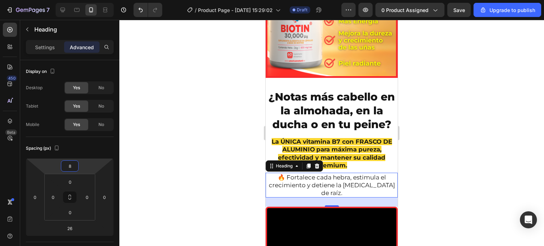
click at [84, 0] on html "7 / Product Page - [DATE] 15:29:02 Draft Preview 0 product assigned Save Upgrad…" at bounding box center [272, 0] width 544 height 0
click at [231, 155] on div at bounding box center [331, 133] width 424 height 226
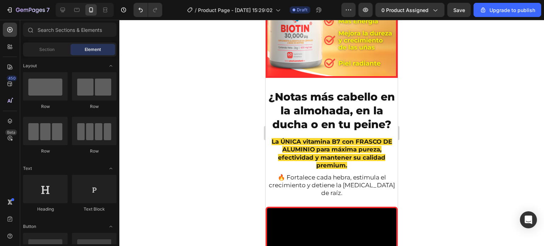
click at [232, 156] on div at bounding box center [331, 133] width 424 height 226
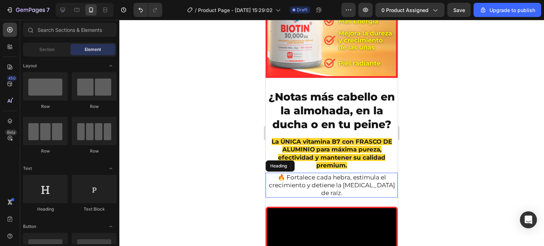
click at [318, 179] on p "🔥 Fortalece cada hebra, estimula el crecimiento y detiene la [MEDICAL_DATA] de …" at bounding box center [331, 184] width 131 height 23
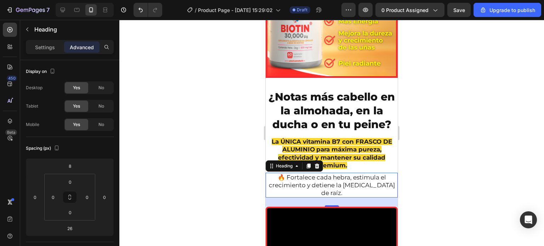
click at [221, 126] on div at bounding box center [331, 133] width 424 height 226
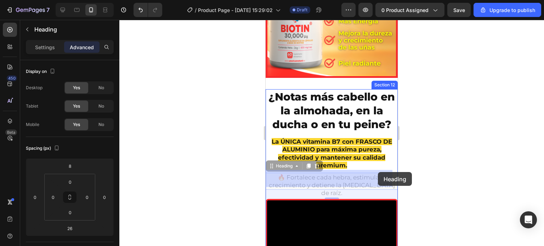
drag, startPoint x: 350, startPoint y: 171, endPoint x: 377, endPoint y: 172, distance: 27.6
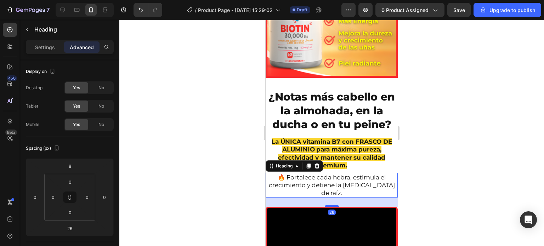
click at [228, 165] on div at bounding box center [331, 133] width 424 height 226
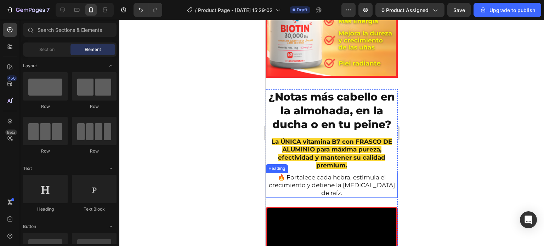
click at [351, 173] on p "🔥 Fortalece cada hebra, estimula el crecimiento y detiene la [MEDICAL_DATA] de …" at bounding box center [331, 184] width 131 height 23
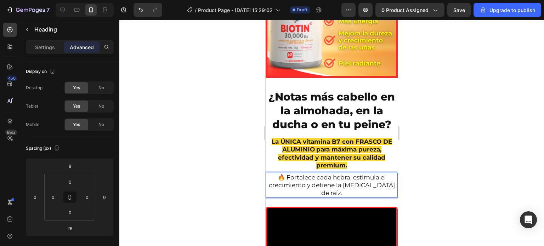
click at [351, 173] on p "🔥 Fortalece cada hebra, estimula el crecimiento y detiene la [MEDICAL_DATA] de …" at bounding box center [331, 184] width 131 height 23
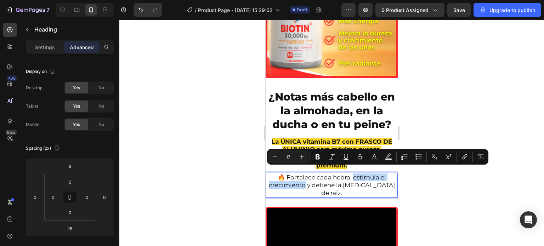
drag, startPoint x: 351, startPoint y: 170, endPoint x: 306, endPoint y: 182, distance: 46.5
click at [306, 182] on p "🔥 Fortalece cada hebra, estimula el crecimiento y detiene la [MEDICAL_DATA] de …" at bounding box center [331, 184] width 131 height 23
click at [314, 160] on icon "Editor contextual toolbar" at bounding box center [317, 156] width 7 height 7
click at [226, 181] on div at bounding box center [331, 133] width 424 height 226
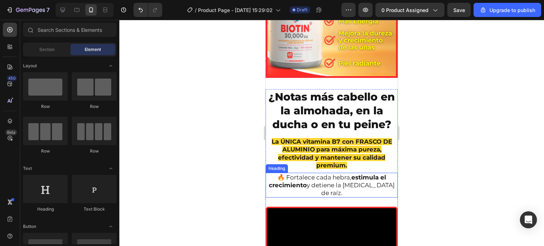
click at [317, 180] on p "🔥 Fortalece cada hebra, estimula el crecimiento y detiene la [MEDICAL_DATA] de …" at bounding box center [331, 184] width 131 height 23
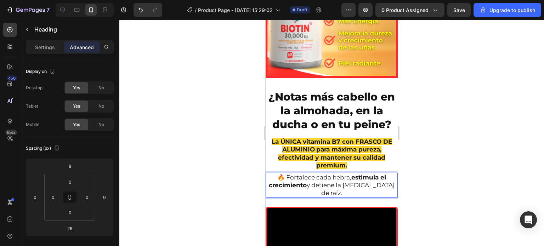
click at [316, 178] on p "🔥 Fortalece cada hebra, estimula el crecimiento y detiene la [MEDICAL_DATA] de …" at bounding box center [331, 184] width 131 height 23
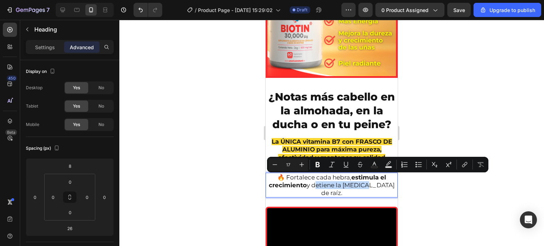
drag, startPoint x: 316, startPoint y: 178, endPoint x: 363, endPoint y: 178, distance: 46.7
click at [363, 178] on p "🔥 Fortalece cada hebra, estimula el crecimiento y detiene la [MEDICAL_DATA] de …" at bounding box center [331, 184] width 131 height 23
click at [321, 164] on button "Bold" at bounding box center [317, 164] width 13 height 13
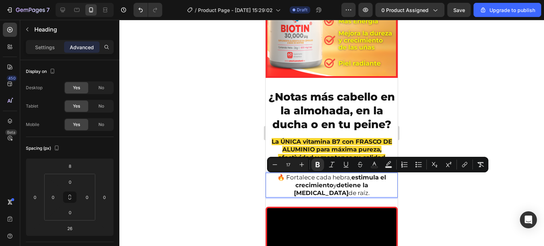
click at [233, 170] on div at bounding box center [331, 133] width 424 height 226
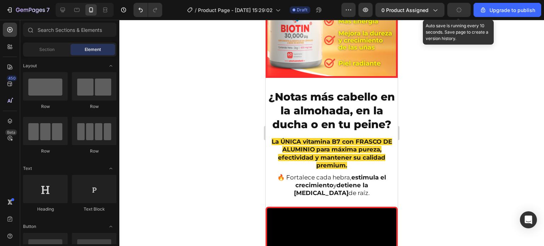
click at [459, 11] on icon "button" at bounding box center [458, 9] width 7 height 7
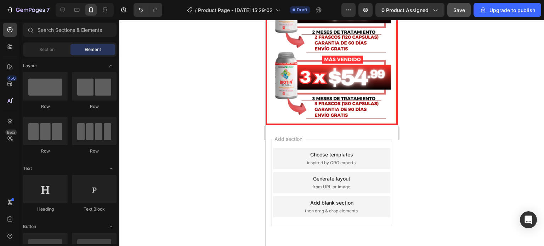
scroll to position [2442, 0]
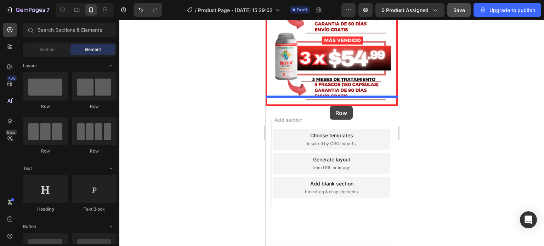
drag, startPoint x: 317, startPoint y: 109, endPoint x: 330, endPoint y: 106, distance: 12.5
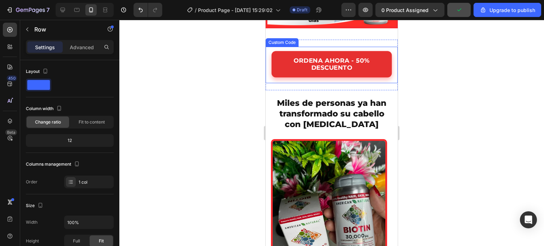
scroll to position [1836, 0]
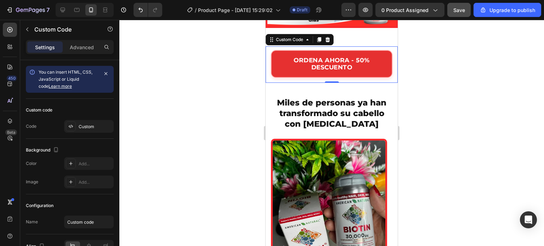
click at [284, 78] on link "ORDENA AHORA - 50% DESCUENTO" at bounding box center [332, 65] width 118 height 26
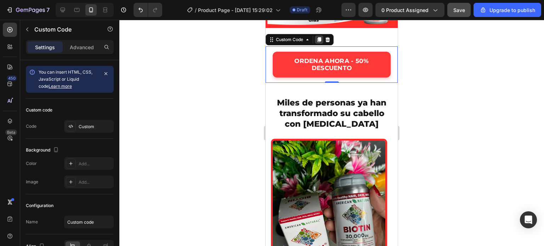
click at [321, 42] on icon at bounding box center [319, 40] width 6 height 6
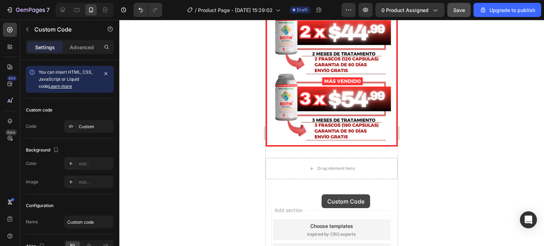
scroll to position [2436, 0]
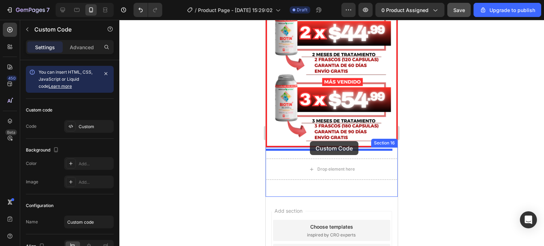
drag, startPoint x: 321, startPoint y: 147, endPoint x: 310, endPoint y: 141, distance: 12.8
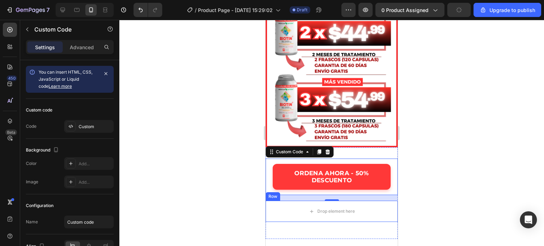
click at [231, 197] on div at bounding box center [331, 133] width 424 height 226
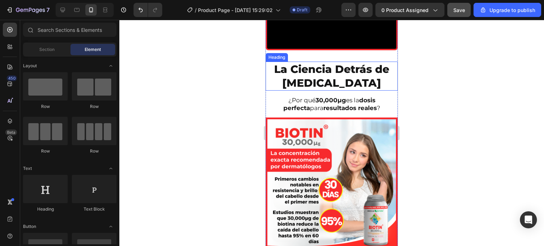
scroll to position [1615, 0]
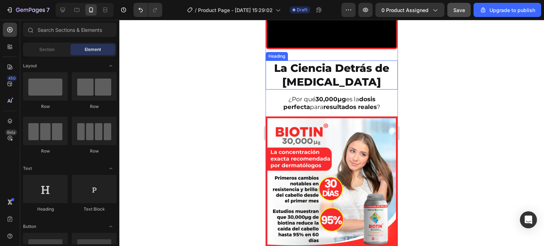
click at [333, 90] on h2 "La Ciencia Detrás de [MEDICAL_DATA]" at bounding box center [331, 75] width 132 height 29
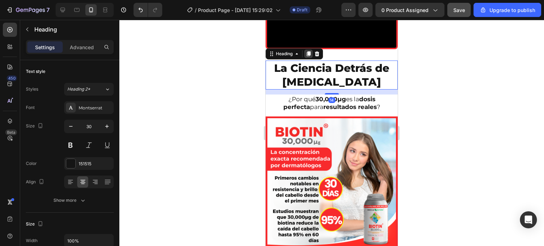
click at [309, 56] on icon at bounding box center [309, 53] width 4 height 5
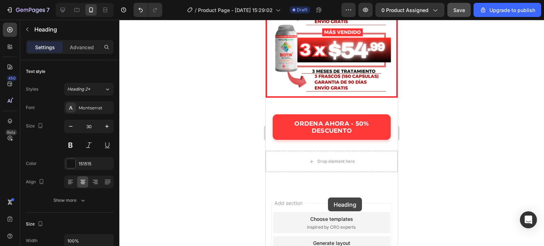
scroll to position [2502, 0]
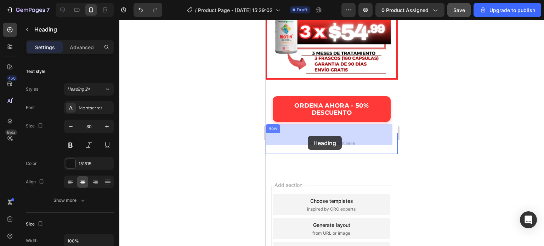
drag, startPoint x: 328, startPoint y: 157, endPoint x: 310, endPoint y: 144, distance: 22.0
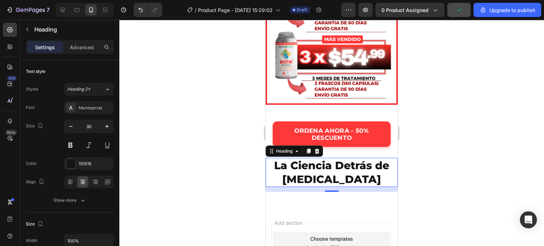
scroll to position [2476, 0]
click at [235, 152] on div at bounding box center [331, 133] width 424 height 226
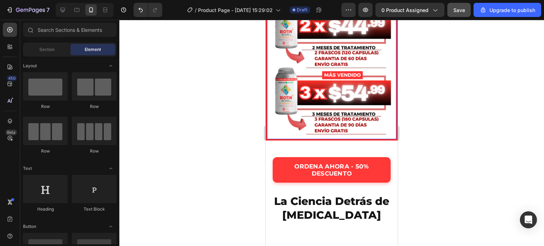
scroll to position [2512, 0]
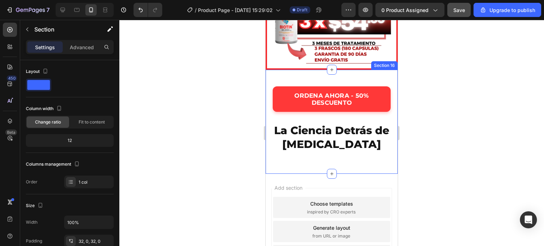
click at [331, 109] on div "ORDENA AHORA - 50% DESCUENTO Custom Code La Ciencia Detrás de [MEDICAL_DATA] He…" at bounding box center [331, 122] width 132 height 82
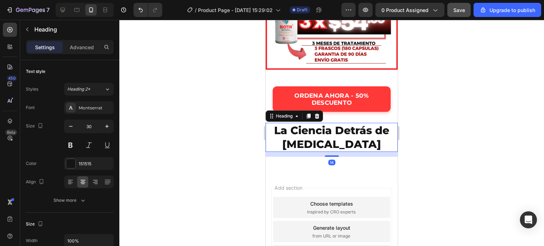
click at [374, 128] on h2 "La Ciencia Detrás de [MEDICAL_DATA]" at bounding box center [331, 137] width 132 height 29
click at [319, 113] on icon at bounding box center [317, 116] width 6 height 6
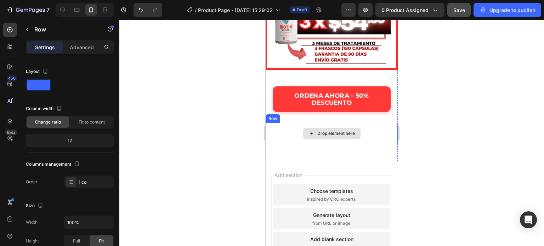
click at [290, 123] on div "Drop element here" at bounding box center [331, 133] width 132 height 21
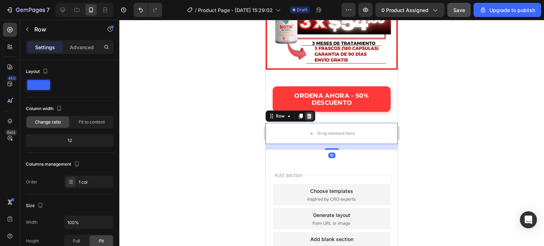
click at [309, 114] on icon at bounding box center [309, 116] width 5 height 5
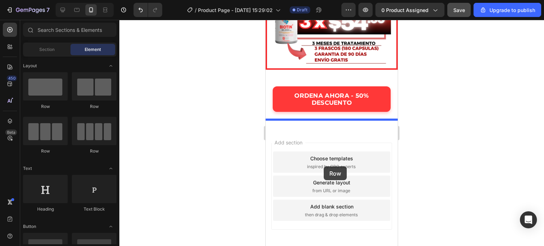
drag, startPoint x: 326, startPoint y: 117, endPoint x: 324, endPoint y: 166, distance: 49.6
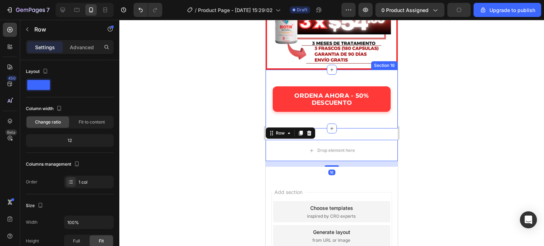
click at [231, 115] on div at bounding box center [331, 133] width 424 height 226
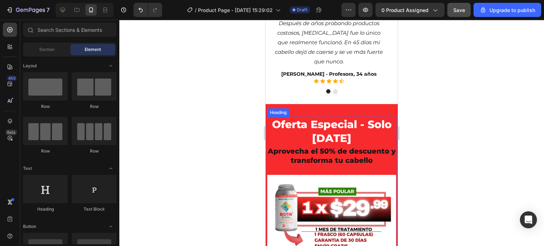
scroll to position [2201, 0]
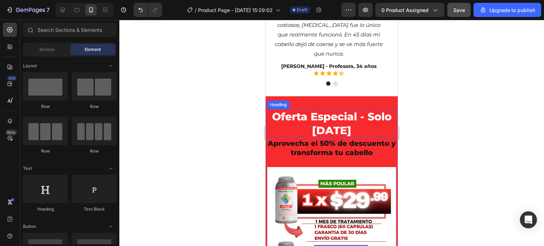
click at [310, 121] on h2 "Oferta Especial - Solo [DATE]" at bounding box center [331, 123] width 129 height 29
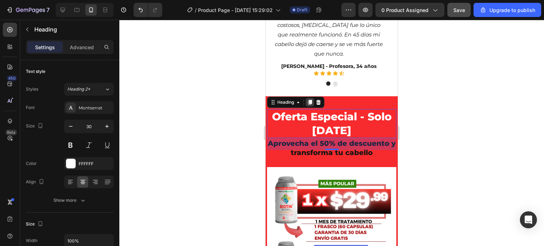
click at [313, 102] on icon at bounding box center [310, 102] width 6 height 6
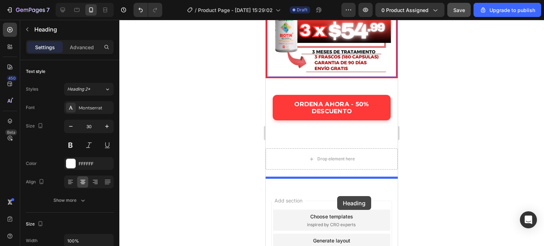
scroll to position [2545, 0]
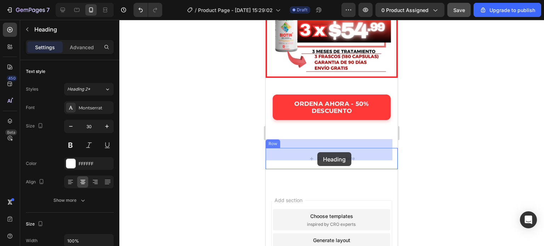
drag, startPoint x: 326, startPoint y: 163, endPoint x: 317, endPoint y: 152, distance: 13.9
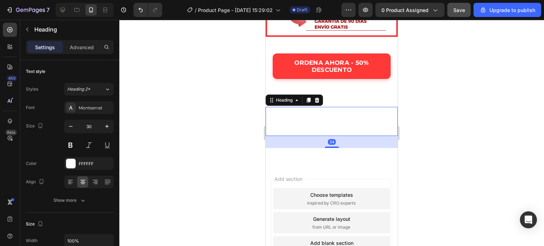
scroll to position [2504, 0]
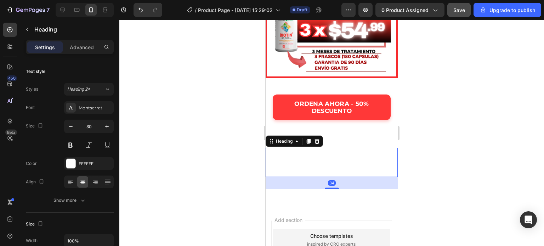
click at [325, 151] on h2 "Oferta Especial - Solo [DATE]" at bounding box center [331, 162] width 132 height 29
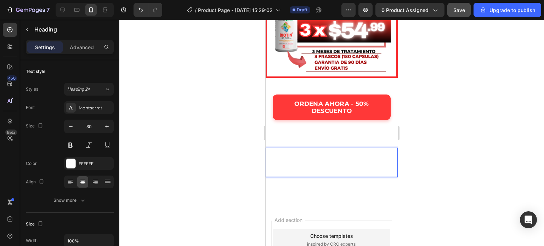
click at [325, 151] on p "Oferta Especial - Solo [DATE]" at bounding box center [331, 163] width 131 height 28
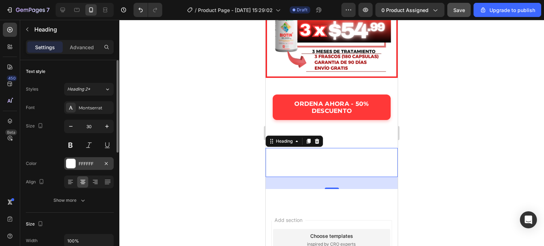
click at [68, 161] on div at bounding box center [70, 163] width 9 height 9
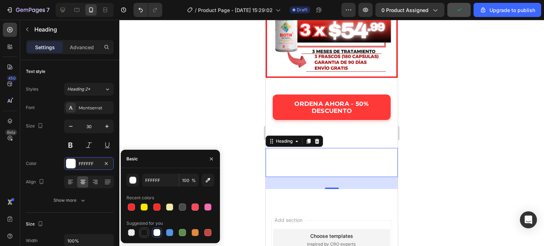
click at [142, 232] on div at bounding box center [144, 232] width 7 height 7
type input "151515"
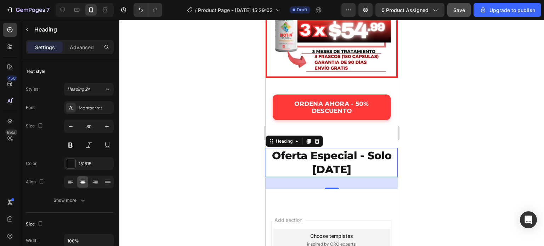
click at [247, 123] on div at bounding box center [331, 133] width 424 height 226
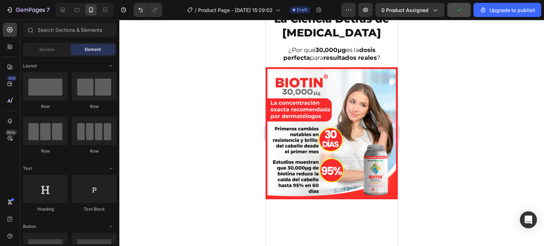
scroll to position [1634, 0]
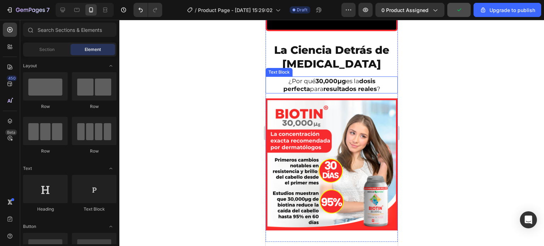
click at [315, 85] on strong "30,000μg" at bounding box center [330, 81] width 30 height 7
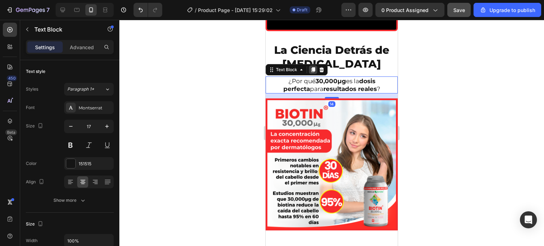
click at [311, 72] on icon at bounding box center [313, 69] width 4 height 5
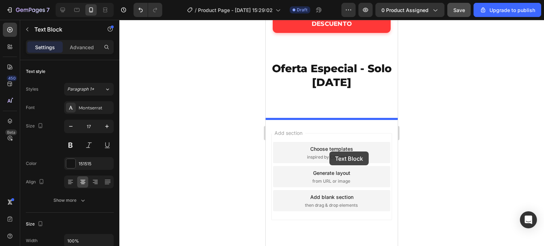
scroll to position [2551, 0]
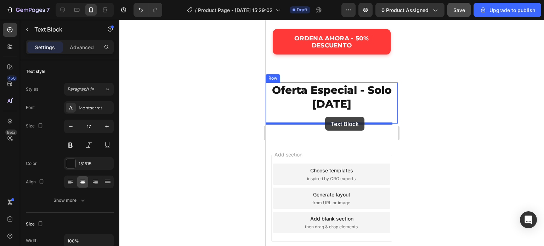
drag, startPoint x: 321, startPoint y: 160, endPoint x: 325, endPoint y: 117, distance: 43.0
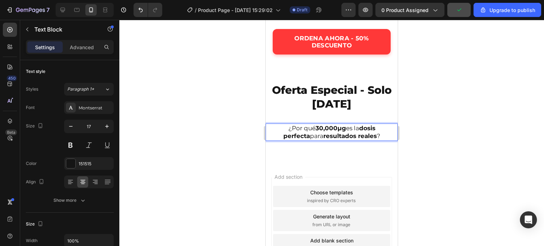
click at [362, 134] on p "¿Por qué 30,000μg es la dosis perfecta para resultados reales ?" at bounding box center [331, 132] width 131 height 16
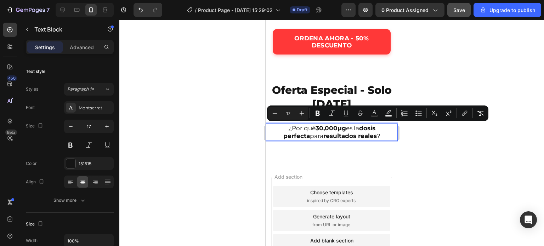
drag, startPoint x: 365, startPoint y: 135, endPoint x: 269, endPoint y: 127, distance: 96.2
click at [269, 127] on p "¿Por qué 30,000μg es la dosis perfecta para resultados reales ?" at bounding box center [331, 132] width 131 height 16
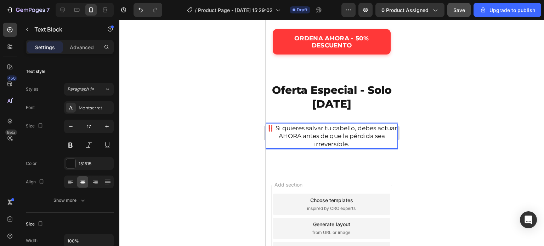
click at [284, 128] on p "‼️ Si quieres salvar tu cabello, debes actuar AHORA antes de que la pérdida sea…" at bounding box center [331, 135] width 131 height 23
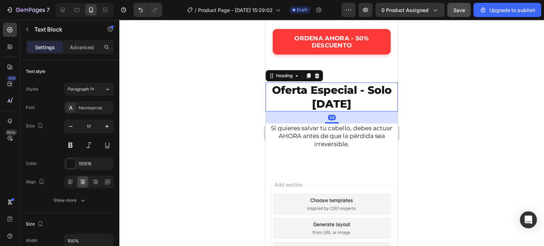
click at [341, 101] on h2 "Oferta Especial - Solo [DATE]" at bounding box center [331, 96] width 132 height 29
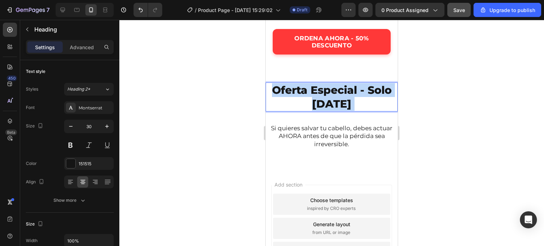
drag, startPoint x: 336, startPoint y: 103, endPoint x: 286, endPoint y: 99, distance: 49.4
click at [286, 99] on p "Oferta Especial - Solo [DATE]" at bounding box center [331, 97] width 131 height 28
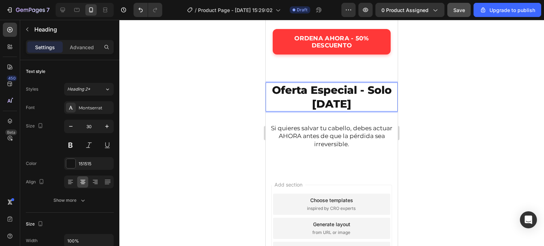
click at [274, 90] on p "Oferta Especial - Solo [DATE]" at bounding box center [331, 97] width 131 height 28
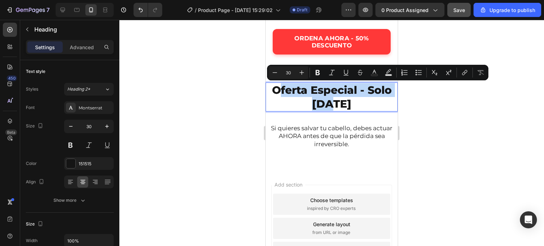
drag, startPoint x: 273, startPoint y: 88, endPoint x: 348, endPoint y: 104, distance: 76.3
click at [348, 104] on p "Oferta Especial - Solo [DATE]" at bounding box center [331, 97] width 131 height 28
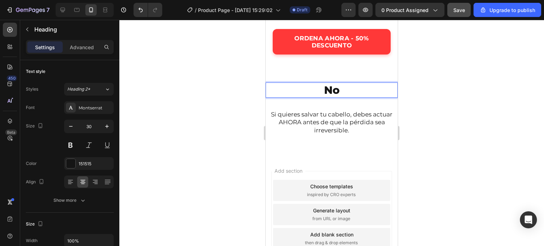
click at [321, 87] on p "No" at bounding box center [331, 90] width 131 height 14
click at [358, 91] on p "‼️No" at bounding box center [331, 90] width 131 height 14
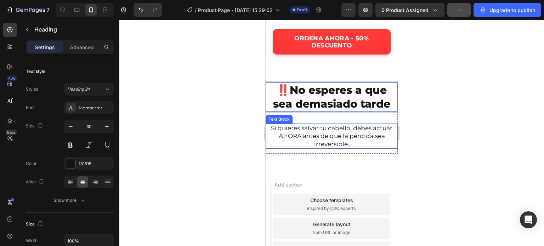
click at [341, 133] on p "Si quieres salvar tu cabello, debes actuar AHORA antes de que la pérdida sea ir…" at bounding box center [331, 135] width 131 height 23
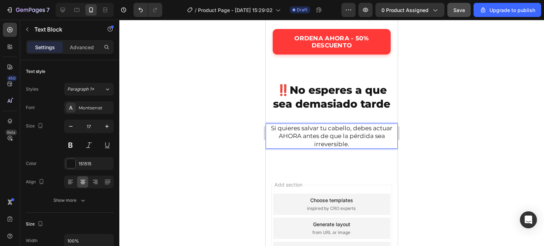
click at [351, 127] on p "Si quieres salvar tu cabello, debes actuar AHORA antes de que la pérdida sea ir…" at bounding box center [331, 135] width 131 height 23
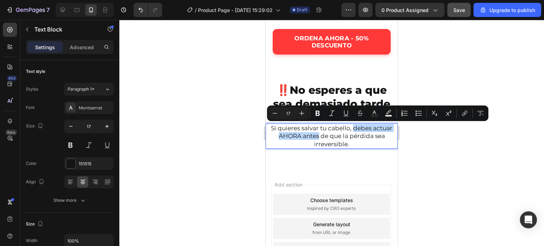
drag, startPoint x: 351, startPoint y: 127, endPoint x: 299, endPoint y: 136, distance: 52.0
click at [299, 136] on p "Si quieres salvar tu cabello, debes actuar AHORA antes de que la pérdida sea ir…" at bounding box center [331, 135] width 131 height 23
click at [234, 134] on div at bounding box center [331, 133] width 424 height 226
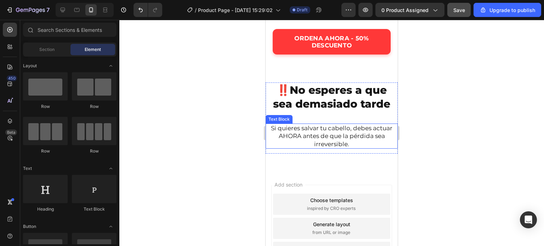
click at [269, 128] on p "Si quieres salvar tu cabello, debes actuar AHORA antes de que la pérdida sea ir…" at bounding box center [331, 135] width 131 height 23
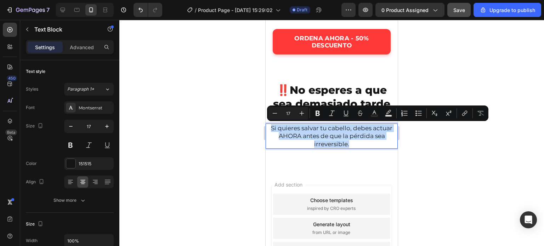
drag, startPoint x: 269, startPoint y: 128, endPoint x: 351, endPoint y: 142, distance: 83.3
click at [351, 142] on p "Si quieres salvar tu cabello, debes actuar AHORA antes de que la pérdida sea ir…" at bounding box center [331, 135] width 131 height 23
click at [320, 116] on icon "Editor contextual toolbar" at bounding box center [317, 113] width 7 height 7
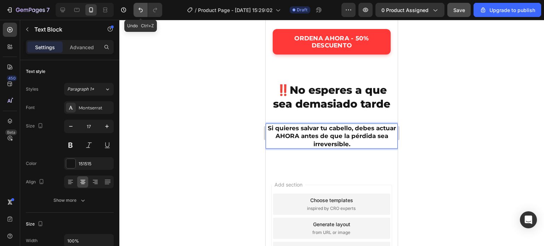
click at [139, 11] on icon "Undo/Redo" at bounding box center [140, 9] width 7 height 7
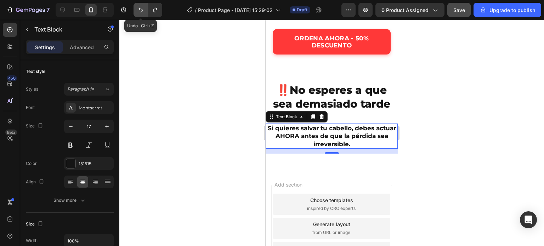
click at [139, 11] on icon "Undo/Redo" at bounding box center [140, 9] width 7 height 7
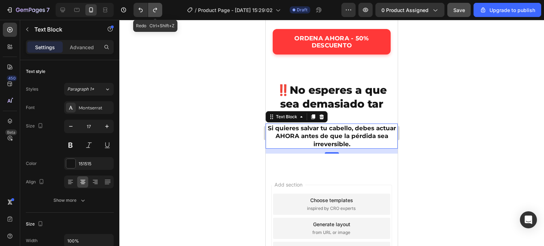
click at [154, 10] on icon "Undo/Redo" at bounding box center [154, 9] width 7 height 7
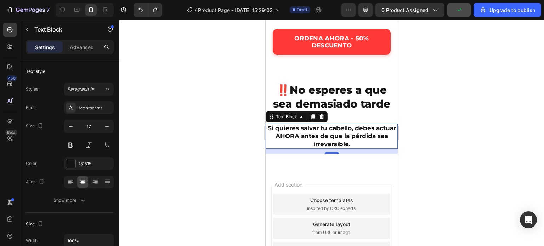
click at [239, 142] on div at bounding box center [331, 133] width 424 height 226
click at [327, 138] on strong "Si quieres salvar tu cabello, debes actuar AHORA antes de que la pérdida sea ir…" at bounding box center [332, 136] width 128 height 23
click at [144, 14] on button "Undo/Redo" at bounding box center [140, 10] width 14 height 14
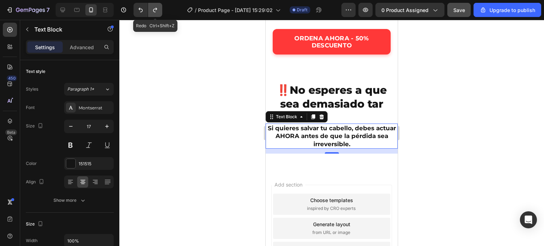
click at [155, 12] on icon "Undo/Redo" at bounding box center [154, 9] width 7 height 7
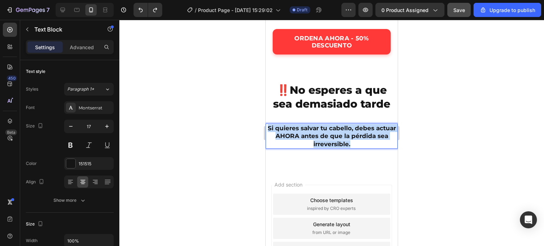
drag, startPoint x: 354, startPoint y: 142, endPoint x: 277, endPoint y: 126, distance: 79.2
click at [277, 126] on p "Si quieres salvar tu cabello, debes actuar AHORA antes de que la pérdida sea ir…" at bounding box center [331, 135] width 131 height 23
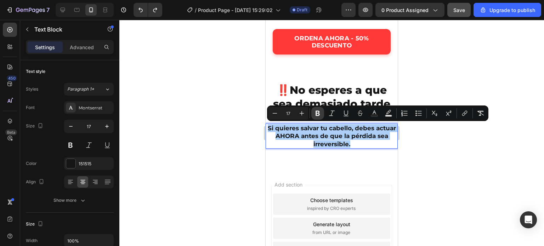
click at [319, 114] on icon "Editor contextual toolbar" at bounding box center [317, 113] width 4 height 5
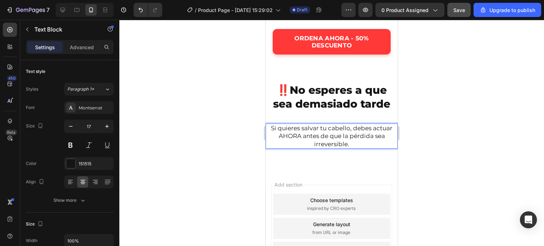
click at [351, 128] on p "Si quieres salvar tu cabello, debes actuar AHORA antes de que la pérdida sea ir…" at bounding box center [331, 135] width 131 height 23
drag, startPoint x: 351, startPoint y: 128, endPoint x: 372, endPoint y: 137, distance: 23.2
click at [372, 137] on p "Si quieres salvar tu cabello, debes actuar AHORA antes de que la pérdida sea ir…" at bounding box center [331, 135] width 131 height 23
click at [241, 128] on div at bounding box center [331, 133] width 424 height 226
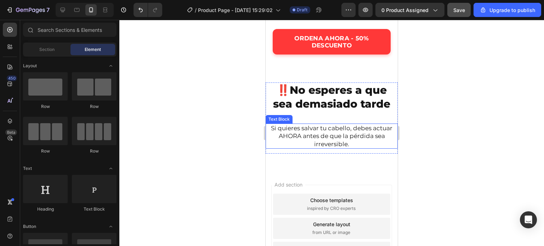
click at [269, 127] on p "Si quieres salvar tu cabello, debes actuar AHORA antes de que la pérdida sea ir…" at bounding box center [331, 135] width 131 height 23
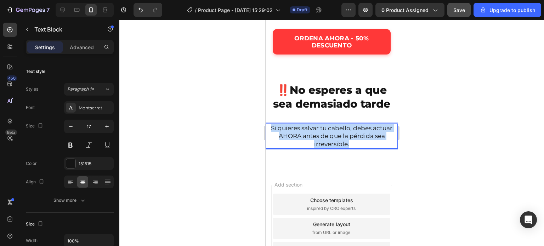
drag, startPoint x: 269, startPoint y: 127, endPoint x: 347, endPoint y: 144, distance: 80.4
click at [347, 144] on p "Si quieres salvar tu cabello, debes actuar AHORA antes de que la pérdida sea ir…" at bounding box center [331, 135] width 131 height 23
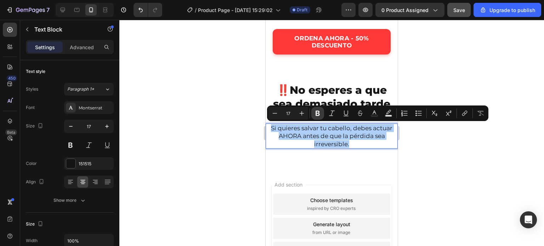
click at [317, 110] on icon "Editor contextual toolbar" at bounding box center [317, 113] width 7 height 7
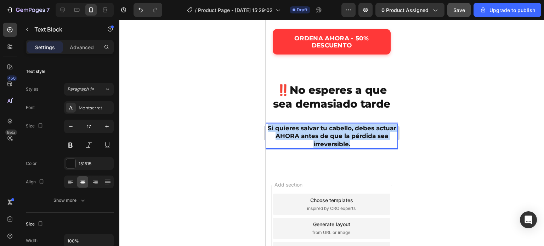
drag, startPoint x: 355, startPoint y: 144, endPoint x: 269, endPoint y: 130, distance: 87.1
click at [269, 130] on p "Si quieres salvar tu cabello, debes actuar AHORA antes de que la pérdida sea ir…" at bounding box center [331, 135] width 131 height 23
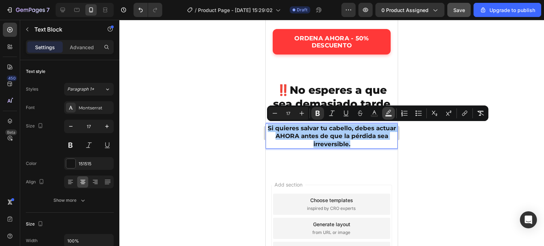
click at [387, 116] on rect "Editor contextual toolbar" at bounding box center [388, 116] width 7 height 2
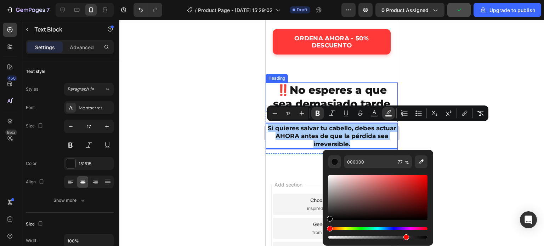
click at [223, 97] on div at bounding box center [331, 133] width 424 height 226
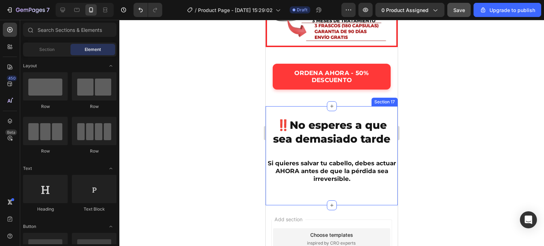
scroll to position [2519, 0]
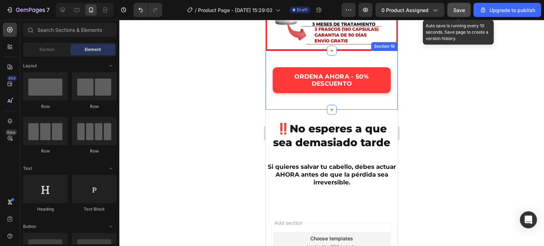
click at [460, 14] on button "Save" at bounding box center [458, 10] width 23 height 14
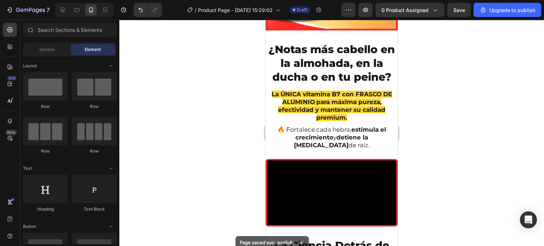
scroll to position [1372, 0]
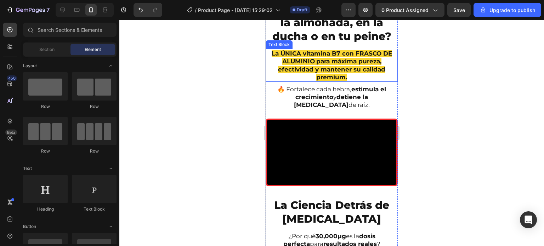
click at [339, 65] on strong "para máxima pureza, efectividad y mantener su calidad premium." at bounding box center [331, 69] width 107 height 23
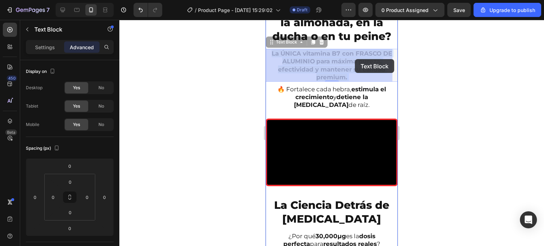
drag, startPoint x: 328, startPoint y: 63, endPoint x: 339, endPoint y: 60, distance: 11.9
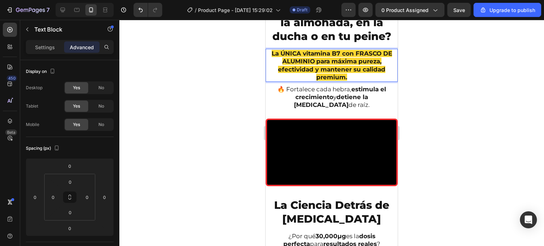
click at [336, 61] on strong "para máxima pureza, efectividad y mantener su calidad premium." at bounding box center [331, 69] width 107 height 23
drag, startPoint x: 336, startPoint y: 61, endPoint x: 356, endPoint y: 60, distance: 20.9
click at [356, 60] on strong "para máxima pureza, efectividad y mantener su calidad premium." at bounding box center [331, 69] width 107 height 23
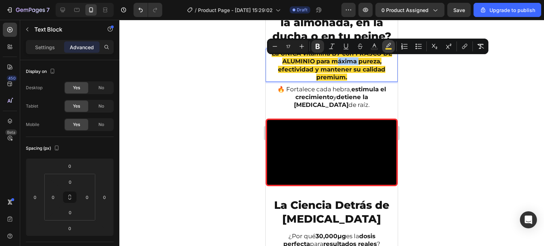
click at [387, 49] on rect "Editor contextual toolbar" at bounding box center [388, 49] width 7 height 2
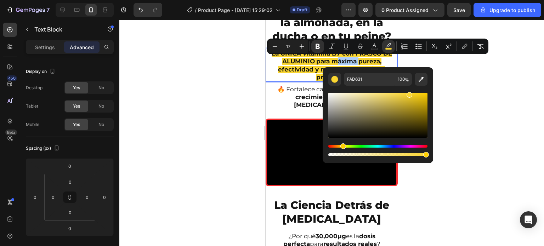
click at [486, 131] on div at bounding box center [331, 133] width 424 height 226
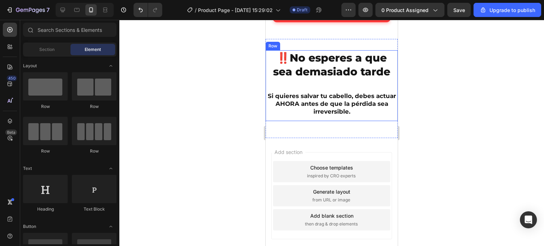
scroll to position [2455, 0]
click at [278, 95] on strong "Si quieres salvar tu cabello, debes actuar AHORA antes de que la pérdida sea ir…" at bounding box center [332, 103] width 128 height 23
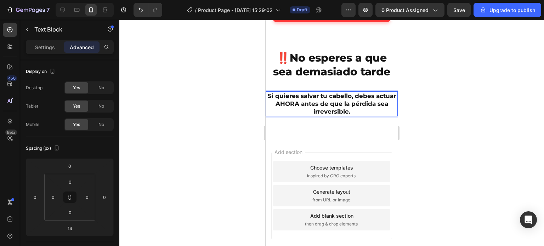
click at [276, 95] on strong "Si quieres salvar tu cabello, debes actuar AHORA antes de que la pérdida sea ir…" at bounding box center [332, 103] width 128 height 23
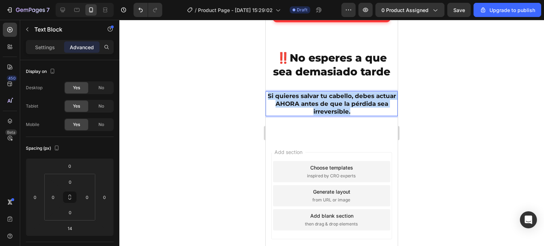
drag, startPoint x: 276, startPoint y: 95, endPoint x: 357, endPoint y: 112, distance: 83.6
click at [341, 93] on strong "Si quieres salvar tu cabello, debes actuar AHORA antes de que la pérdida sea ir…" at bounding box center [332, 103] width 128 height 23
drag, startPoint x: 355, startPoint y: 112, endPoint x: 273, endPoint y: 98, distance: 83.7
click at [273, 98] on p "Si quieres salvar tu cabello, debes actuar AHORA antes de que la pérdida sea ir…" at bounding box center [331, 103] width 131 height 23
click at [293, 97] on strong "Si quieres salvar tu cabello, debes actuar AHORA antes de que la pérdida sea ir…" at bounding box center [332, 103] width 128 height 23
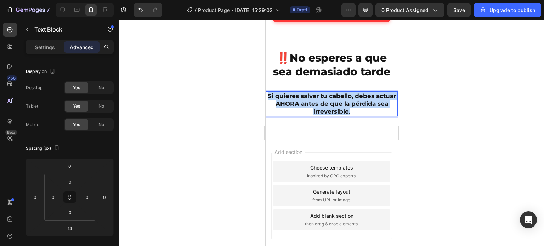
drag, startPoint x: 276, startPoint y: 95, endPoint x: 366, endPoint y: 112, distance: 91.5
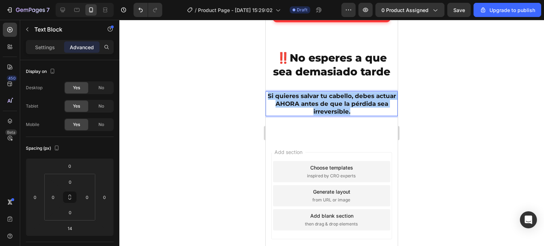
click at [243, 99] on div at bounding box center [331, 133] width 424 height 226
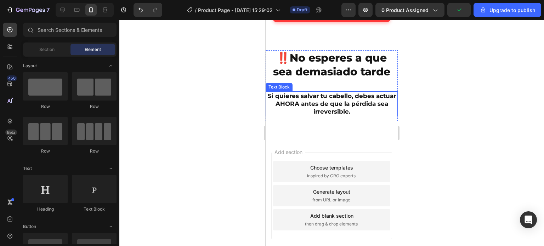
click at [282, 102] on strong "Si quieres salvar tu cabello, debes actuar AHORA antes de que la pérdida sea ir…" at bounding box center [332, 103] width 128 height 23
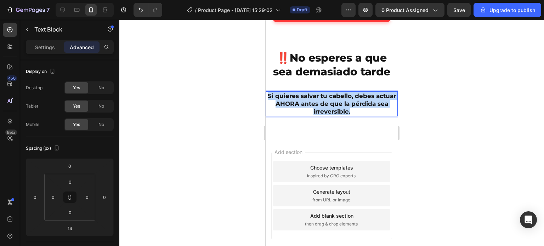
drag, startPoint x: 276, startPoint y: 96, endPoint x: 357, endPoint y: 109, distance: 81.5
click at [357, 109] on p "Si quieres salvar tu cabello, debes actuar AHORA antes de que la pérdida sea ir…" at bounding box center [331, 103] width 131 height 23
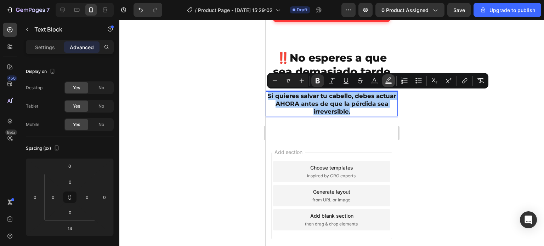
click at [391, 83] on rect "Editor contextual toolbar" at bounding box center [388, 83] width 7 height 2
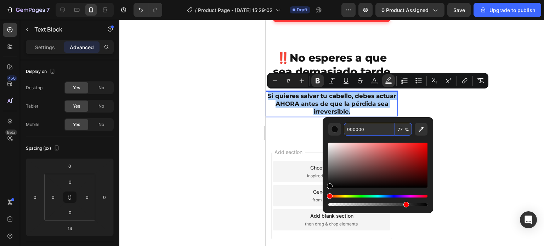
paste input "FAD631"
type input "FAD631"
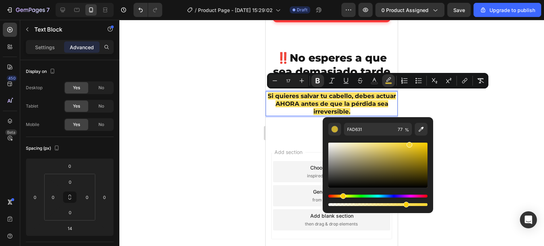
click at [247, 120] on div at bounding box center [331, 133] width 424 height 226
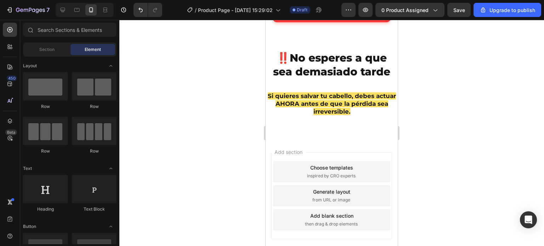
click at [440, 108] on div at bounding box center [331, 133] width 424 height 226
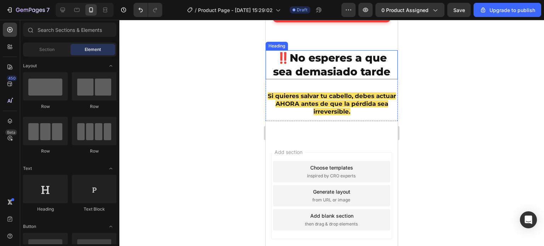
click at [326, 78] on h2 "‼️No esperes a que sea demasiado tarde" at bounding box center [331, 64] width 132 height 29
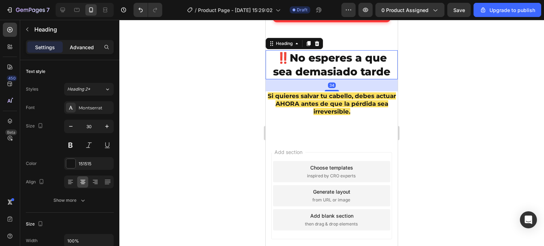
click at [88, 46] on p "Advanced" at bounding box center [82, 47] width 24 height 7
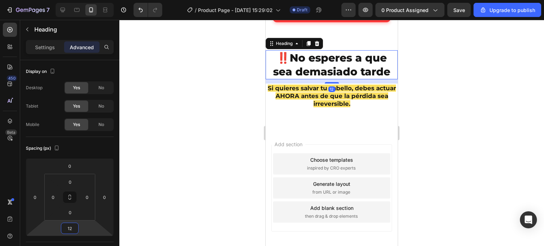
type input "20"
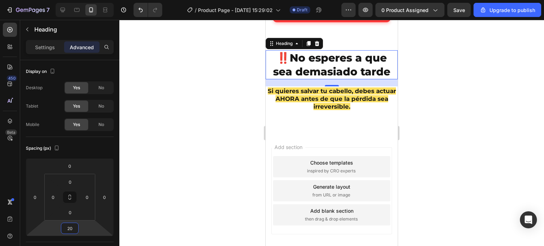
click at [82, 0] on html "7 / Product Page - [DATE] 15:29:02 Draft Preview 0 product assigned Save Upgrad…" at bounding box center [272, 0] width 544 height 0
click at [249, 100] on div at bounding box center [331, 133] width 424 height 226
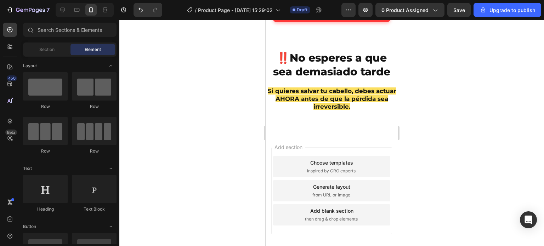
click at [435, 82] on div at bounding box center [331, 133] width 424 height 226
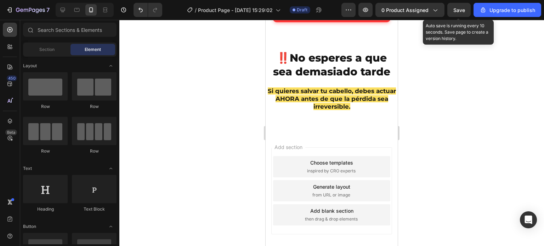
click at [460, 10] on span "Save" at bounding box center [459, 10] width 12 height 6
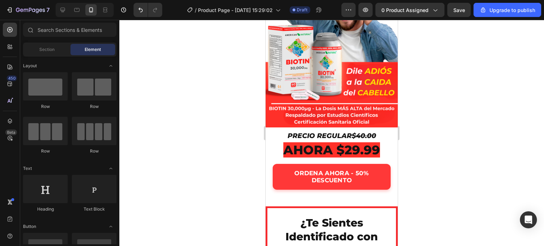
scroll to position [0, 0]
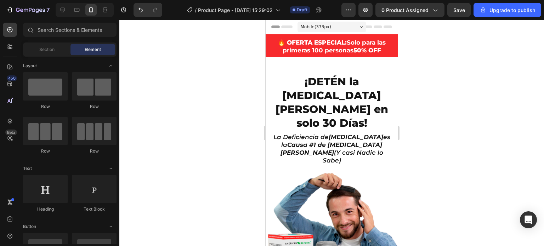
drag, startPoint x: 394, startPoint y: 51, endPoint x: 665, endPoint y: 43, distance: 271.3
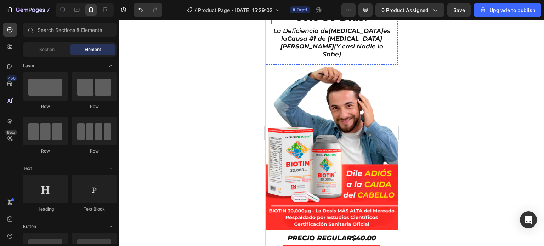
scroll to position [212, 0]
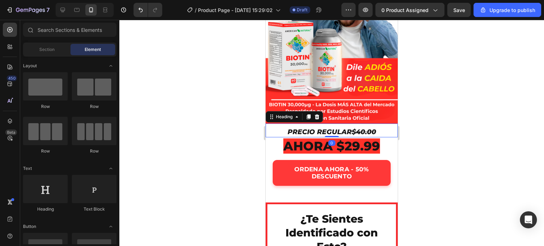
click at [352, 128] on s "$40.00" at bounding box center [363, 132] width 24 height 8
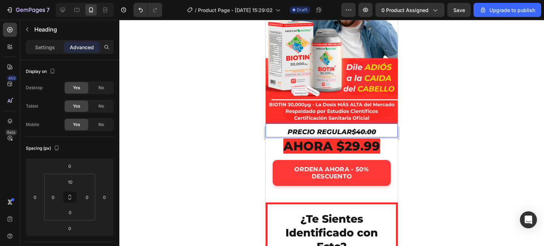
click at [351, 128] on s "$40.00" at bounding box center [363, 132] width 24 height 8
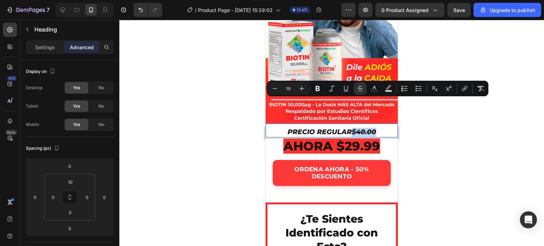
drag, startPoint x: 351, startPoint y: 102, endPoint x: 375, endPoint y: 100, distance: 24.5
click at [375, 128] on p "PRECIO REGULAR $40.00" at bounding box center [331, 132] width 131 height 9
click at [305, 87] on button "Plus" at bounding box center [301, 88] width 13 height 13
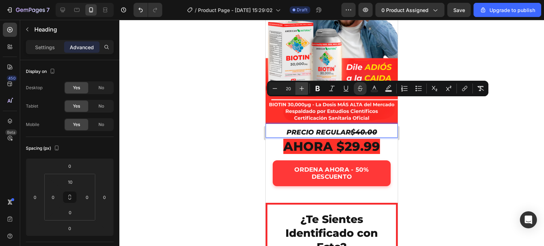
click at [305, 87] on button "Plus" at bounding box center [301, 88] width 13 height 13
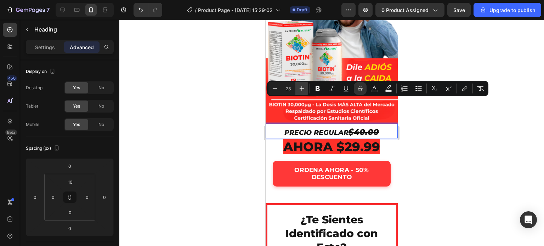
click at [305, 87] on button "Plus" at bounding box center [301, 88] width 13 height 13
type input "25"
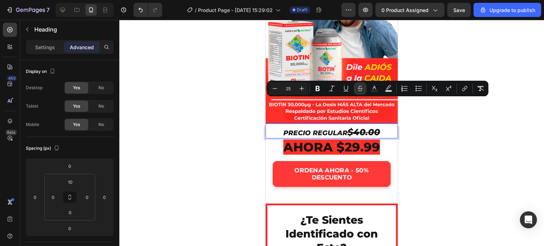
click at [243, 102] on div at bounding box center [331, 133] width 424 height 226
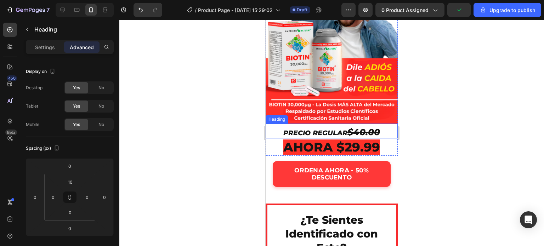
click at [376, 127] on s "$40.00" at bounding box center [363, 132] width 33 height 11
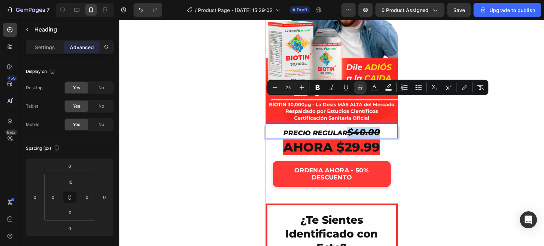
drag, startPoint x: 379, startPoint y: 102, endPoint x: 591, endPoint y: 114, distance: 212.4
click at [348, 128] on p "PRECIO REGULAR $40.00" at bounding box center [331, 133] width 131 height 10
click at [278, 87] on icon "Editor contextual toolbar" at bounding box center [274, 87] width 7 height 7
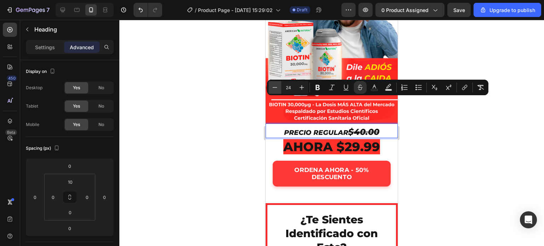
click at [278, 87] on icon "Editor contextual toolbar" at bounding box center [274, 87] width 7 height 7
click at [279, 88] on button "Minus" at bounding box center [274, 87] width 13 height 13
type input "22"
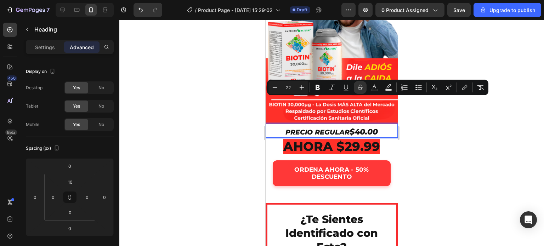
click at [252, 100] on div at bounding box center [331, 133] width 424 height 226
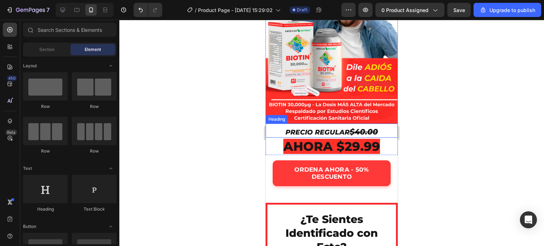
click at [281, 128] on p "PRECIO REGULAR $40.00" at bounding box center [331, 132] width 131 height 9
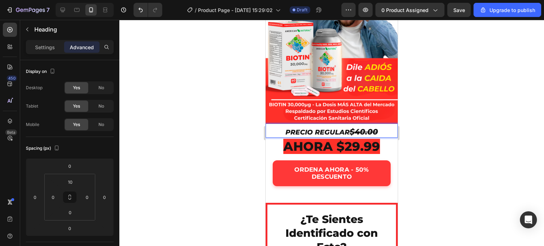
click at [376, 128] on p "PRECIO REGULAR $40.00" at bounding box center [331, 132] width 131 height 9
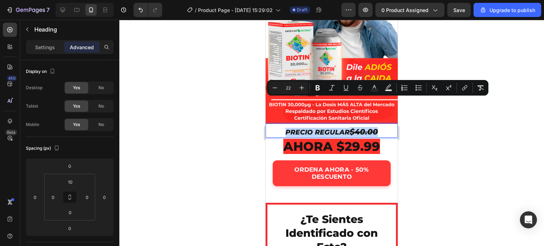
drag, startPoint x: 376, startPoint y: 104, endPoint x: 282, endPoint y: 102, distance: 93.8
click at [282, 128] on p "PRECIO REGULAR $40.00" at bounding box center [331, 132] width 131 height 9
click at [331, 90] on icon "Editor contextual toolbar" at bounding box center [331, 87] width 7 height 7
type input "19"
click at [332, 90] on icon "Editor contextual toolbar" at bounding box center [331, 87] width 7 height 7
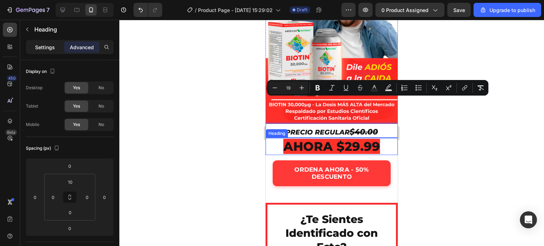
click at [47, 48] on p "Settings" at bounding box center [45, 47] width 20 height 7
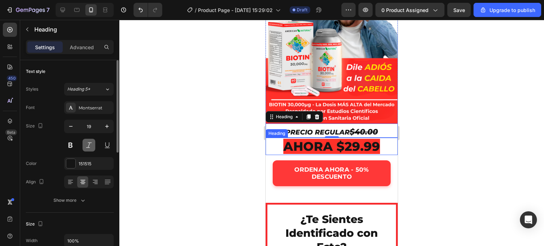
click at [87, 147] on button at bounding box center [88, 145] width 13 height 13
click at [88, 145] on button at bounding box center [88, 145] width 13 height 13
click at [250, 99] on div at bounding box center [331, 133] width 424 height 226
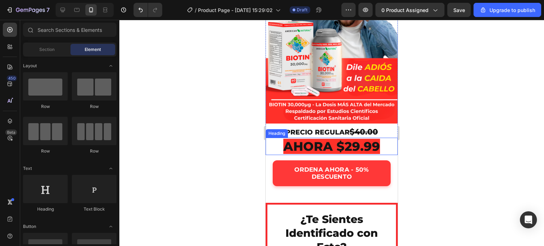
click at [250, 99] on div at bounding box center [331, 133] width 424 height 226
click at [345, 139] on span "AHORA $29.99" at bounding box center [331, 146] width 97 height 15
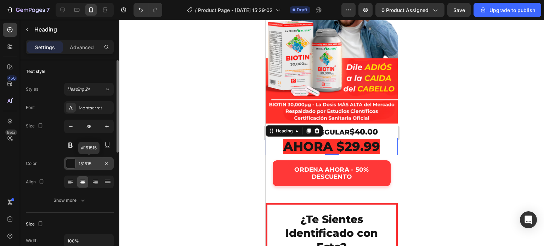
click at [75, 161] on div at bounding box center [70, 163] width 9 height 9
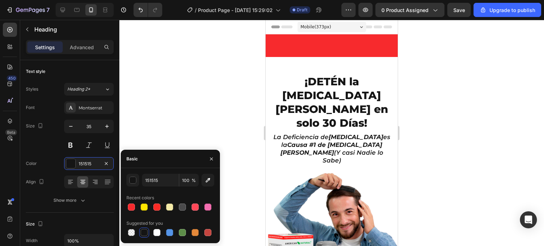
click at [158, 231] on div at bounding box center [156, 232] width 7 height 7
type input "FFFFFF"
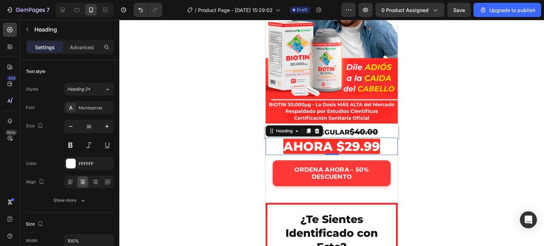
click at [244, 104] on div at bounding box center [331, 133] width 424 height 226
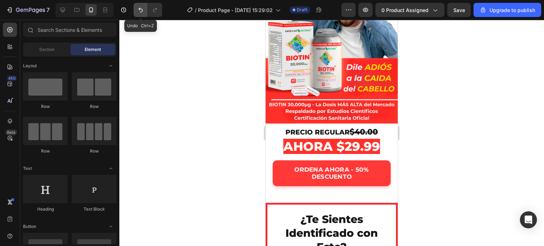
click at [141, 8] on icon "Undo/Redo" at bounding box center [140, 9] width 7 height 7
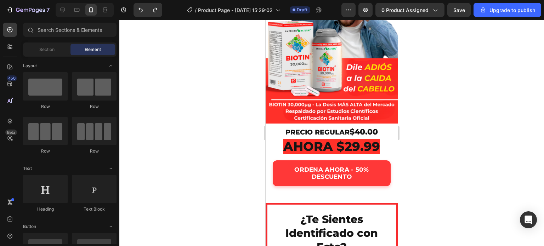
click at [245, 120] on div at bounding box center [331, 133] width 424 height 226
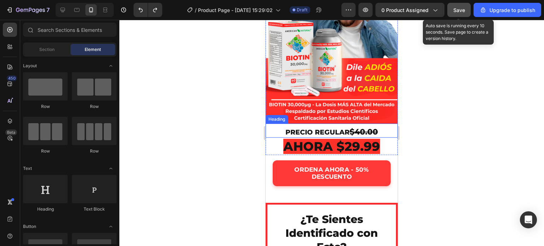
click at [462, 11] on span "Save" at bounding box center [459, 10] width 12 height 6
